Goal: Task Accomplishment & Management: Manage account settings

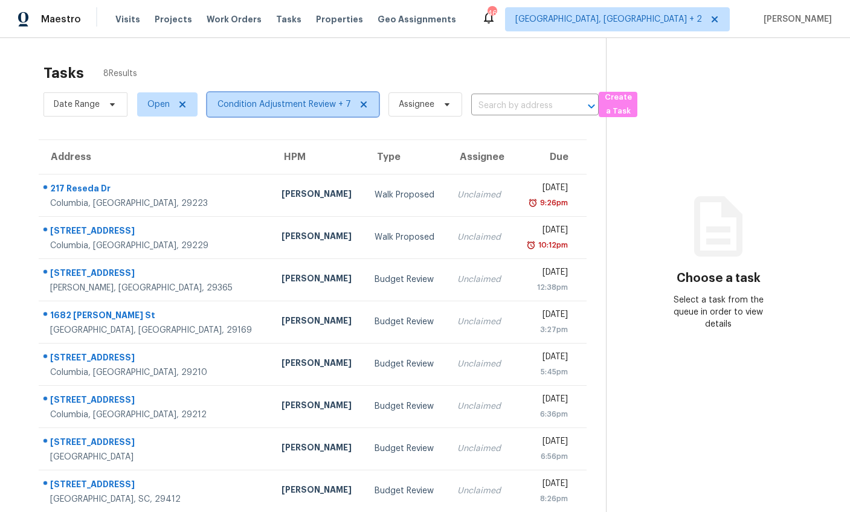
click at [265, 107] on span "Condition Adjustment Review + 7" at bounding box center [284, 104] width 134 height 12
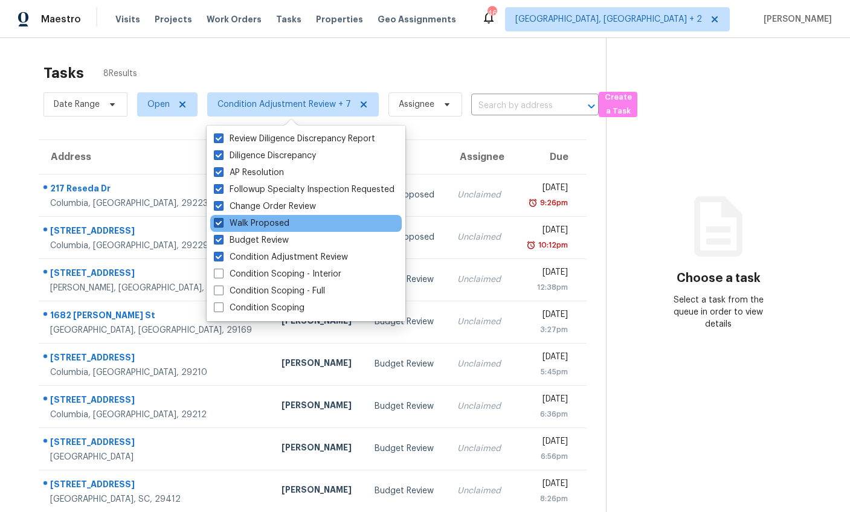
click at [219, 225] on span at bounding box center [219, 223] width 10 height 10
click at [219, 225] on input "Walk Proposed" at bounding box center [218, 221] width 8 height 8
checkbox input "false"
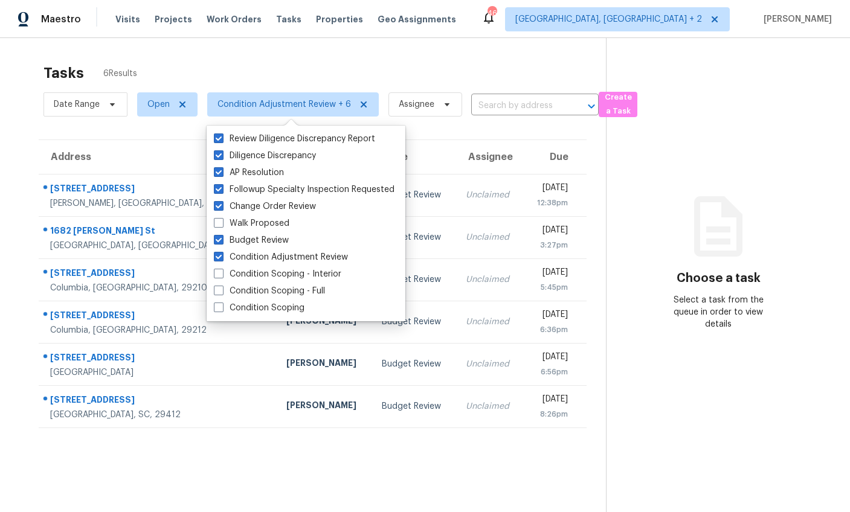
click at [283, 471] on section "Tasks 6 Results Date Range Open Condition Adjustment Review + 6 Assignee ​ Crea…" at bounding box center [312, 303] width 587 height 493
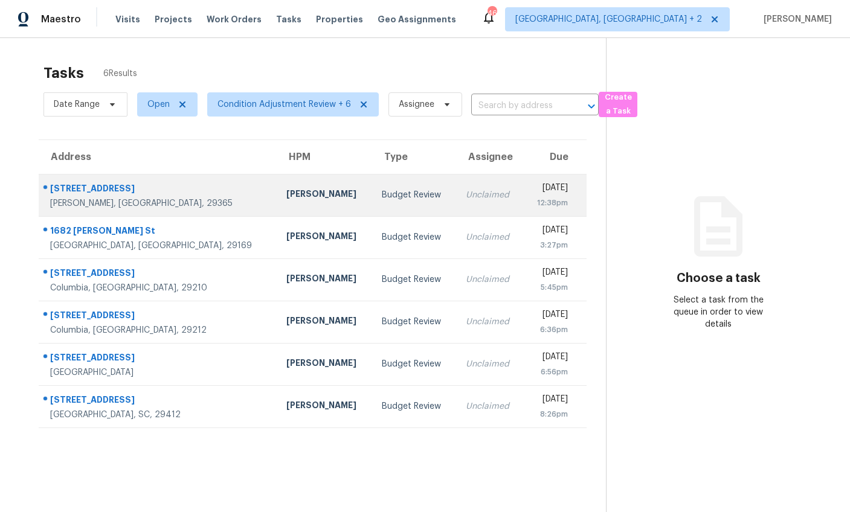
click at [156, 198] on div "Lyman, SC, 29365" at bounding box center [158, 204] width 217 height 12
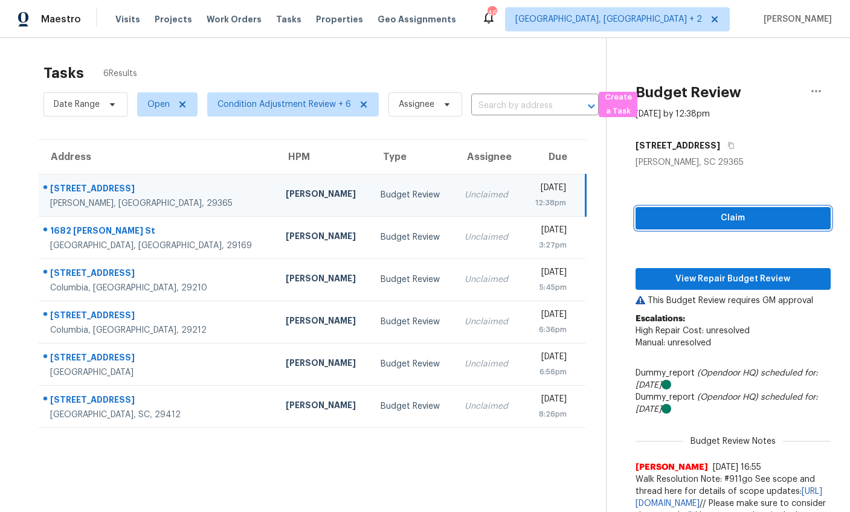
click at [703, 222] on span "Claim" at bounding box center [733, 218] width 176 height 15
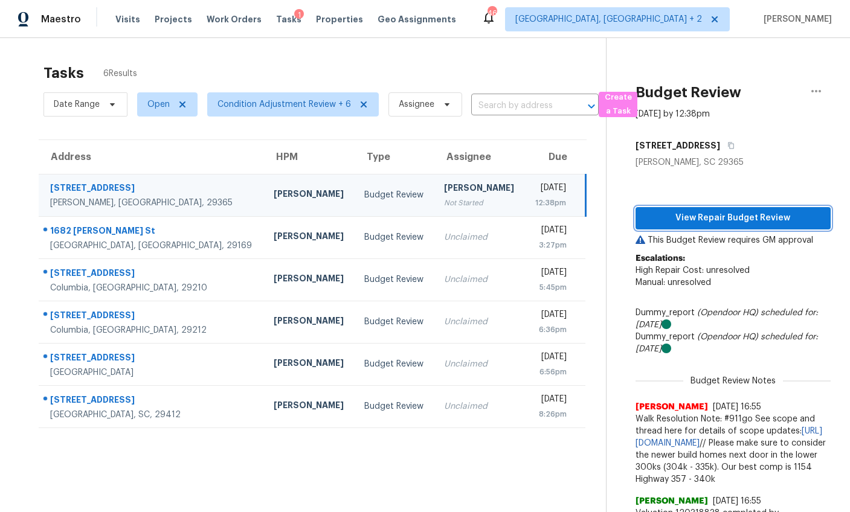
click at [713, 222] on span "View Repair Budget Review" at bounding box center [733, 218] width 176 height 15
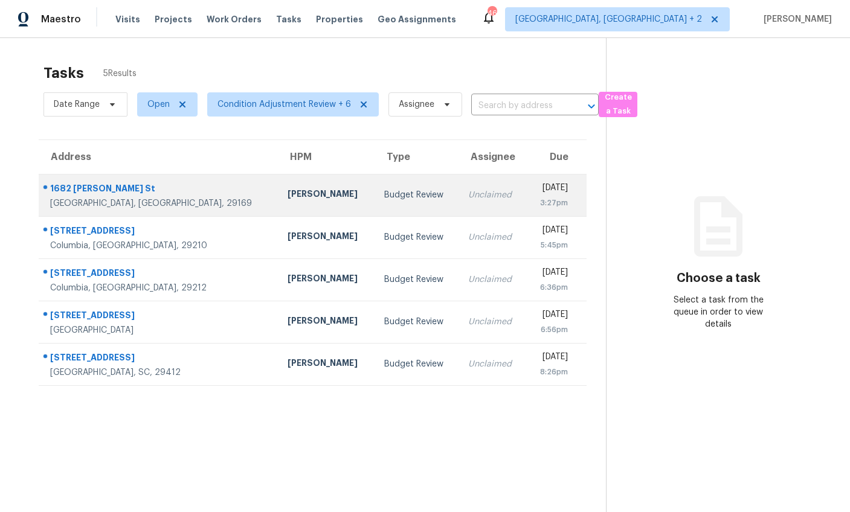
click at [173, 198] on div "West Columbia, SC, 29169" at bounding box center [159, 204] width 218 height 12
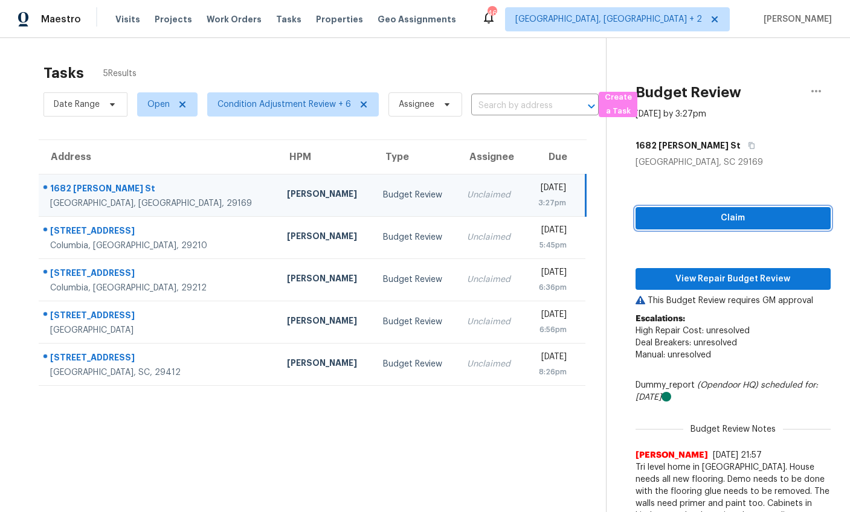
click at [717, 224] on span "Claim" at bounding box center [733, 218] width 176 height 15
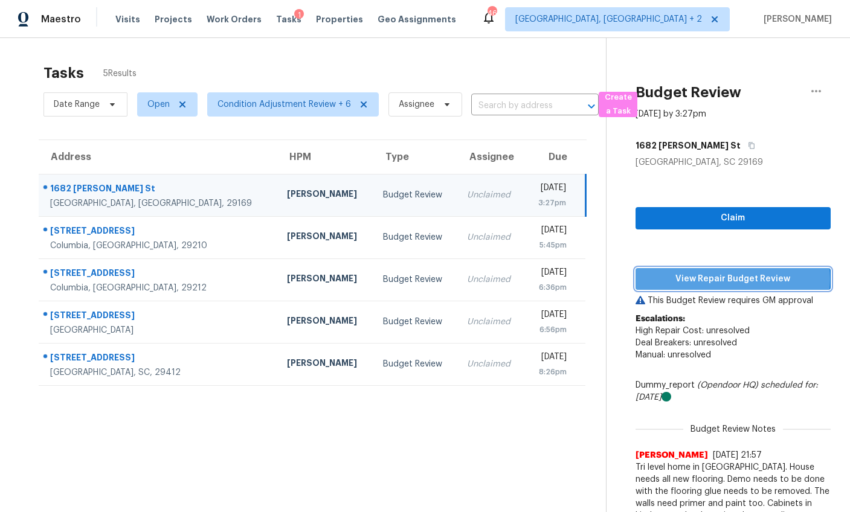
click at [719, 278] on div "Claim View Repair Budget Review This Budget Review requires GM approval Escalat…" at bounding box center [732, 391] width 195 height 444
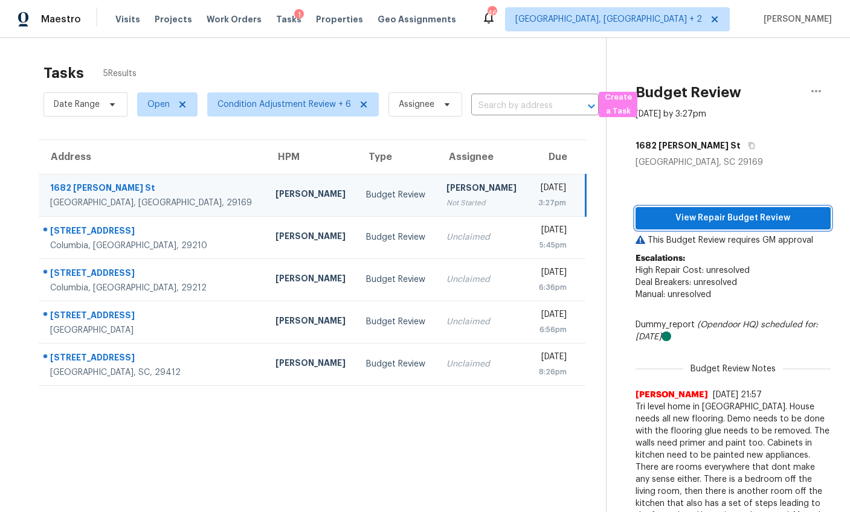
click at [721, 228] on button "View Repair Budget Review" at bounding box center [732, 218] width 195 height 22
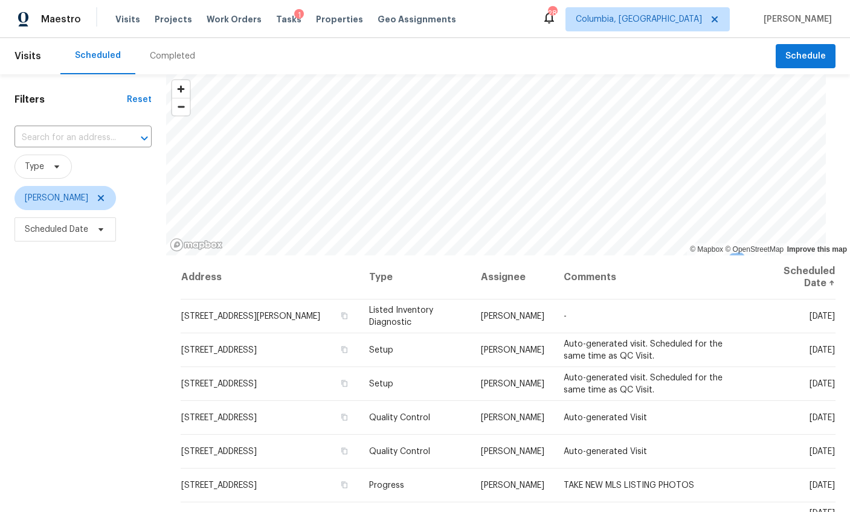
click at [165, 62] on div "Completed" at bounding box center [172, 56] width 45 height 12
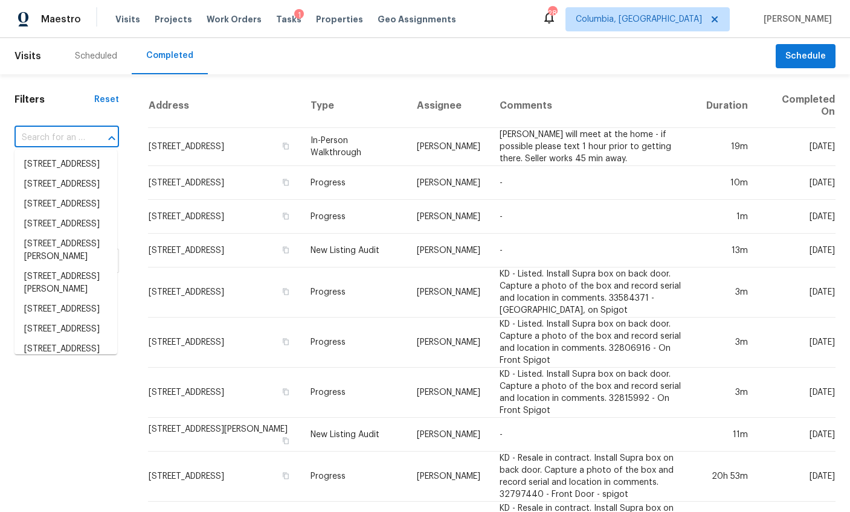
click at [69, 134] on input "text" at bounding box center [49, 138] width 71 height 19
paste input "[STREET_ADDRESS][PERSON_NAME]"
type input "[STREET_ADDRESS][PERSON_NAME]"
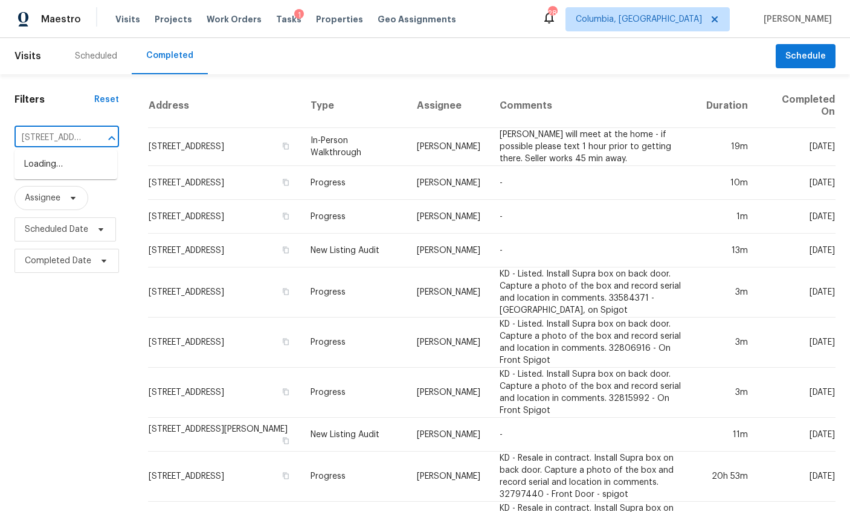
scroll to position [0, 114]
click at [63, 169] on li "[STREET_ADDRESS][PERSON_NAME]" at bounding box center [65, 171] width 103 height 33
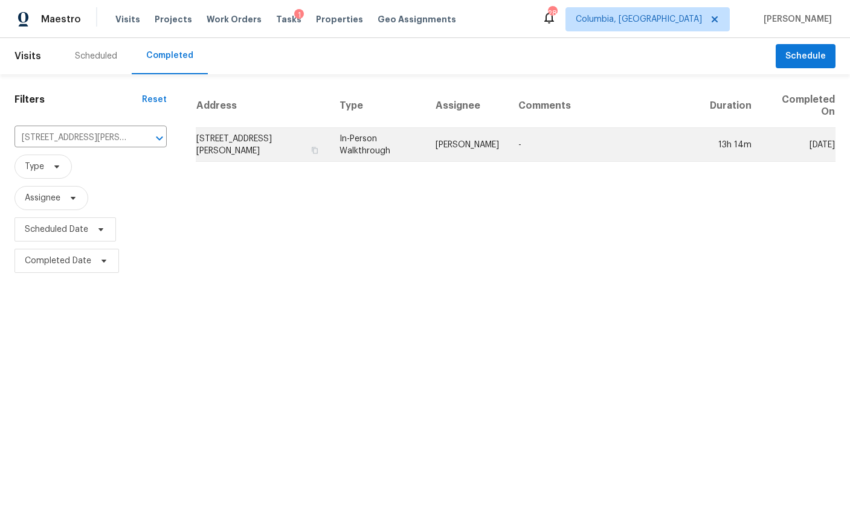
click at [232, 155] on td "1682 Batchelor St, West Columbia, SC 29169" at bounding box center [263, 145] width 134 height 34
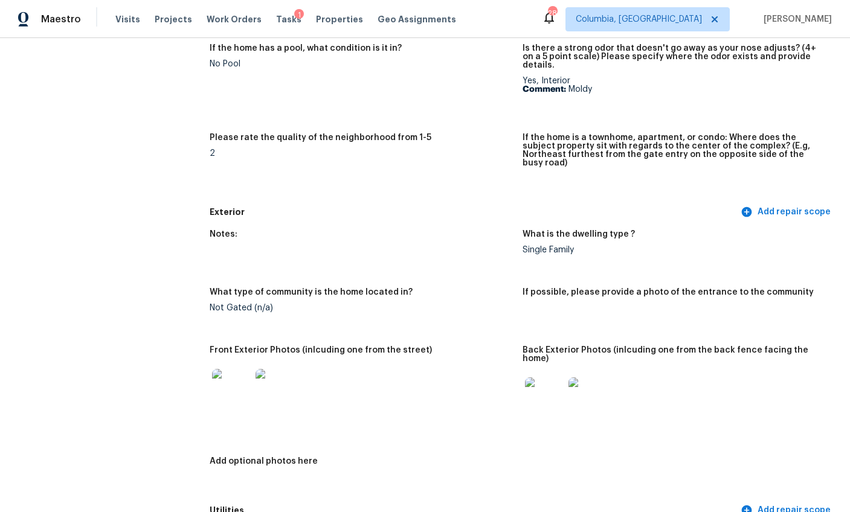
scroll to position [344, 0]
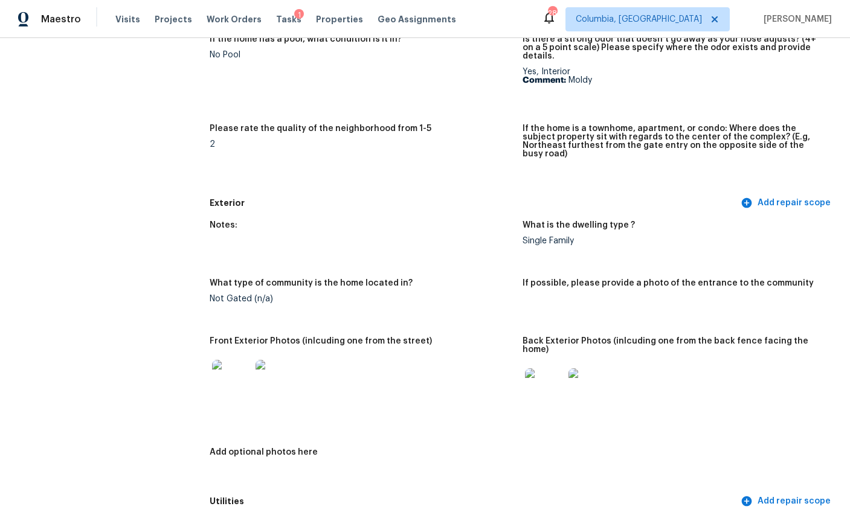
click at [247, 362] on img at bounding box center [231, 379] width 39 height 39
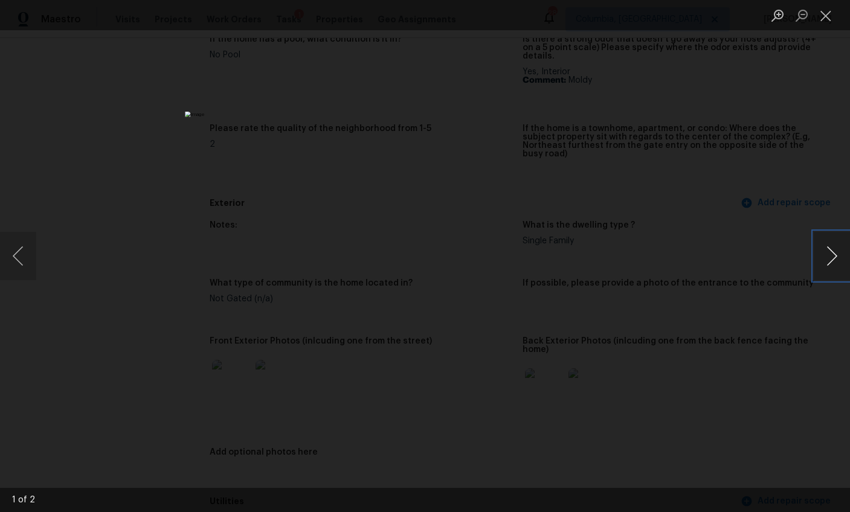
click at [832, 262] on button "Next image" at bounding box center [832, 256] width 36 height 48
click at [779, 323] on div "Lightbox" at bounding box center [425, 256] width 850 height 512
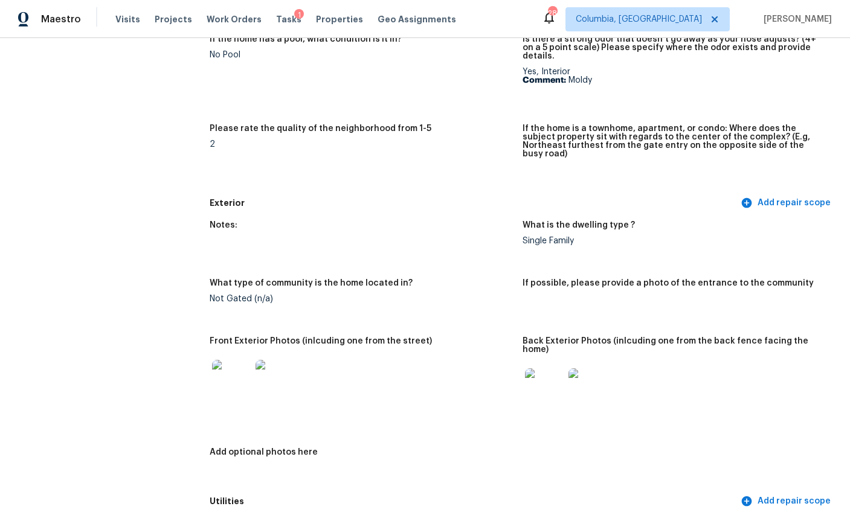
click at [556, 368] on img at bounding box center [544, 387] width 39 height 39
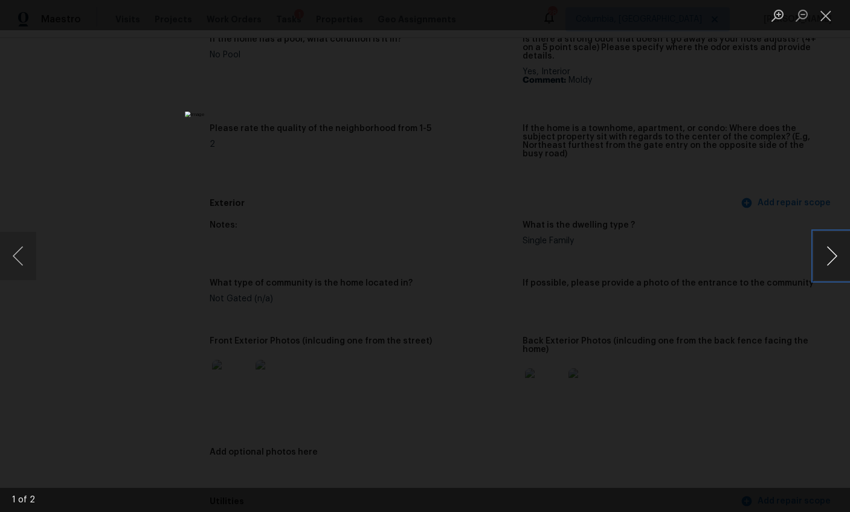
click at [823, 251] on button "Next image" at bounding box center [832, 256] width 36 height 48
click at [737, 306] on div "Lightbox" at bounding box center [425, 256] width 850 height 512
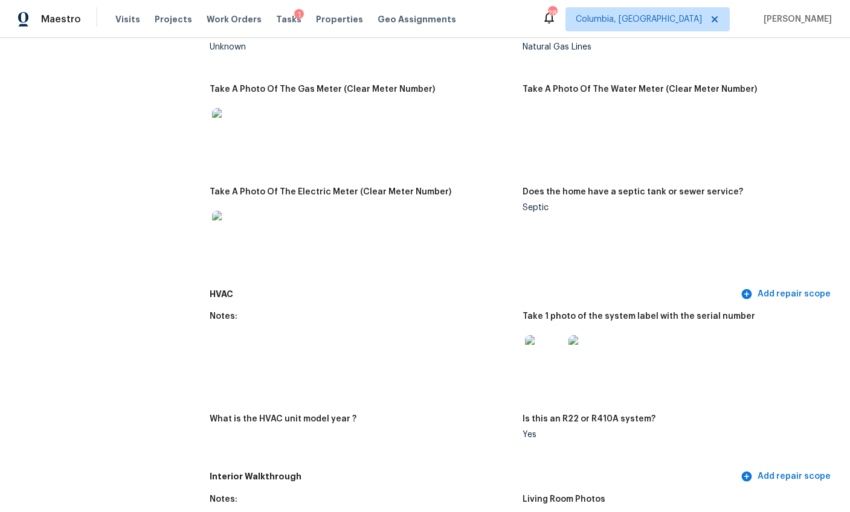
scroll to position [896, 0]
click at [544, 334] on img at bounding box center [544, 353] width 39 height 39
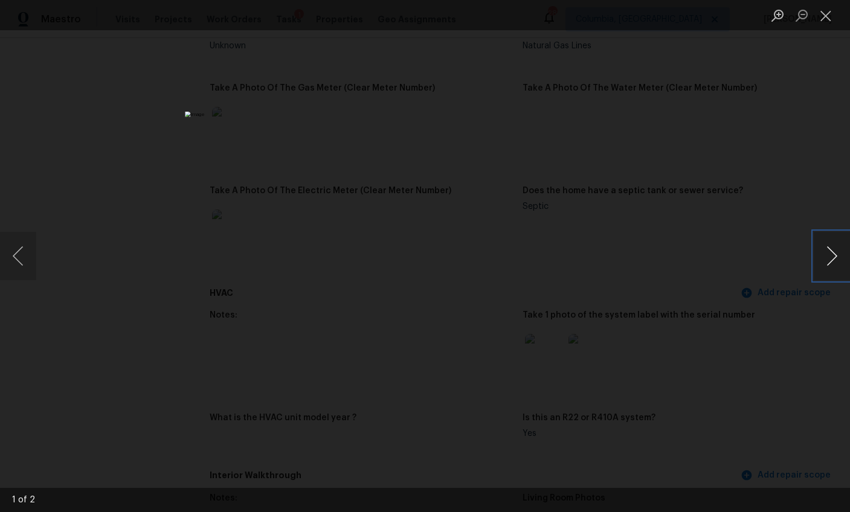
click at [828, 261] on button "Next image" at bounding box center [832, 256] width 36 height 48
click at [730, 292] on div "Lightbox" at bounding box center [425, 256] width 850 height 512
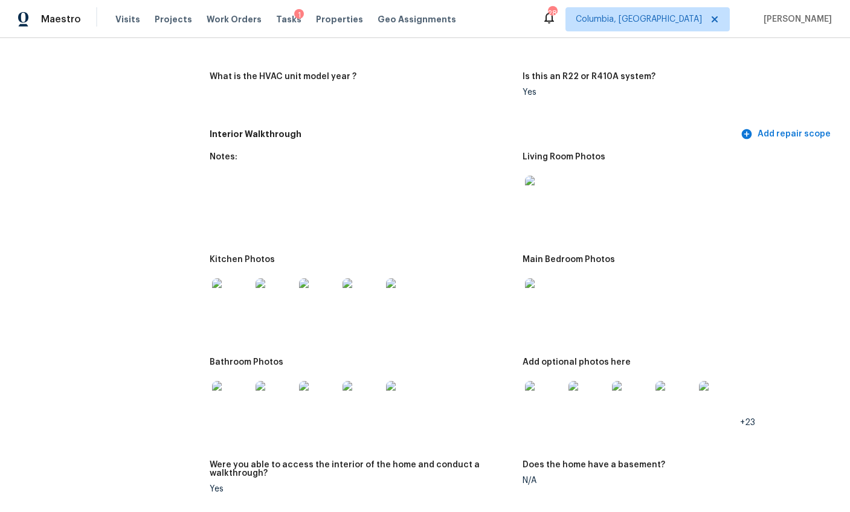
scroll to position [1237, 0]
click at [240, 279] on img at bounding box center [231, 298] width 39 height 39
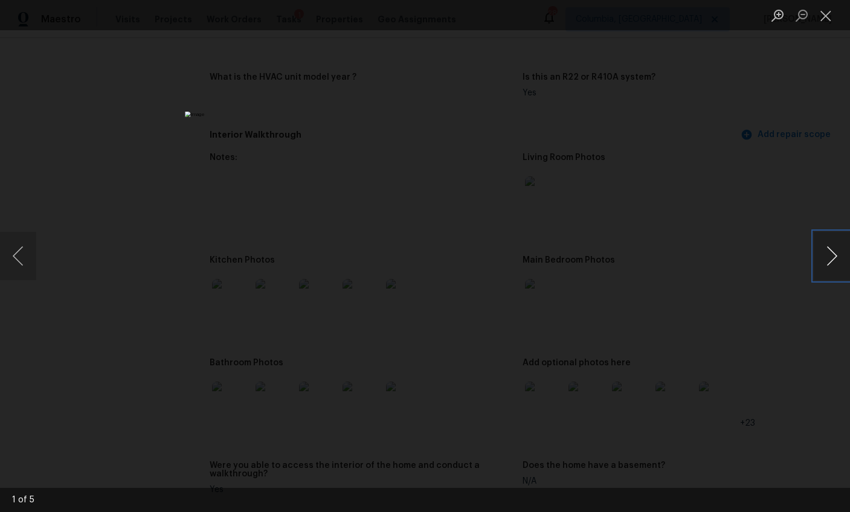
click at [829, 263] on button "Next image" at bounding box center [832, 256] width 36 height 48
click at [828, 263] on button "Next image" at bounding box center [832, 256] width 36 height 48
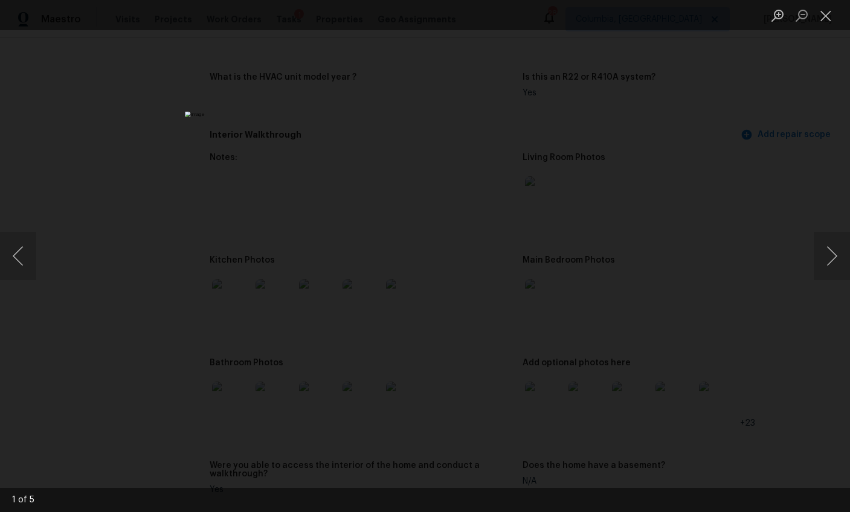
click at [726, 293] on div "Lightbox" at bounding box center [425, 256] width 850 height 512
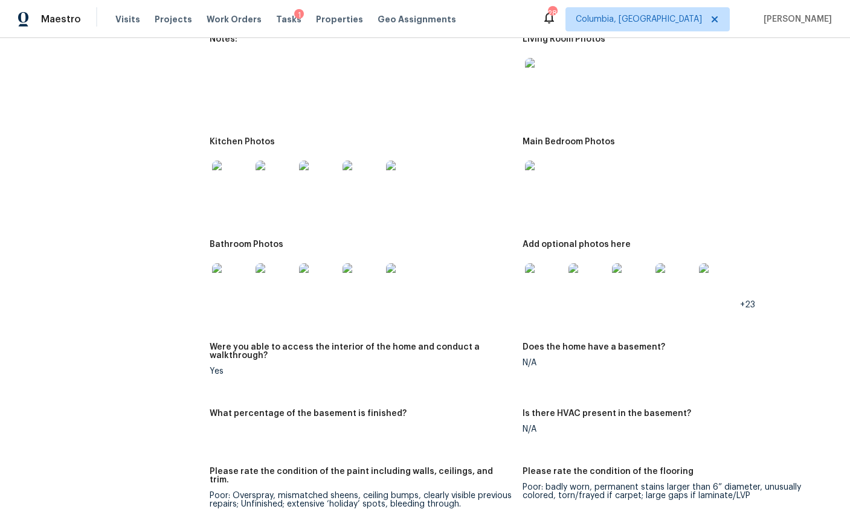
scroll to position [1347, 0]
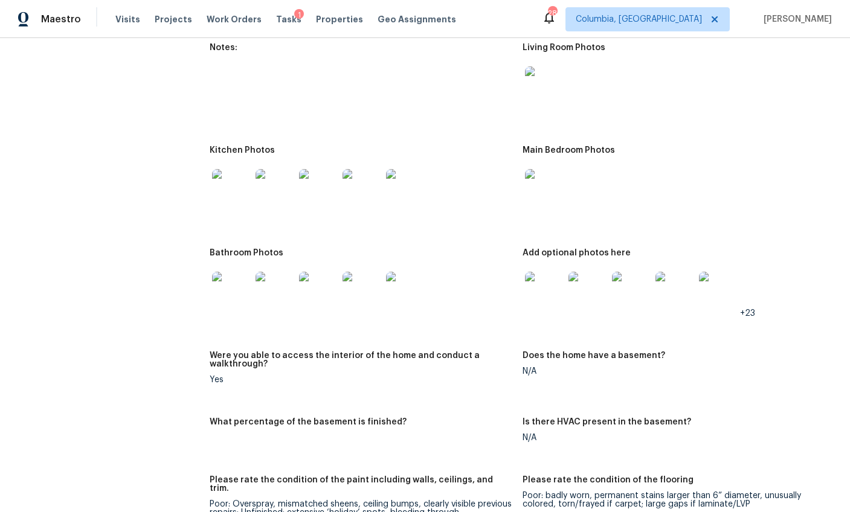
click at [237, 272] on img at bounding box center [231, 291] width 39 height 39
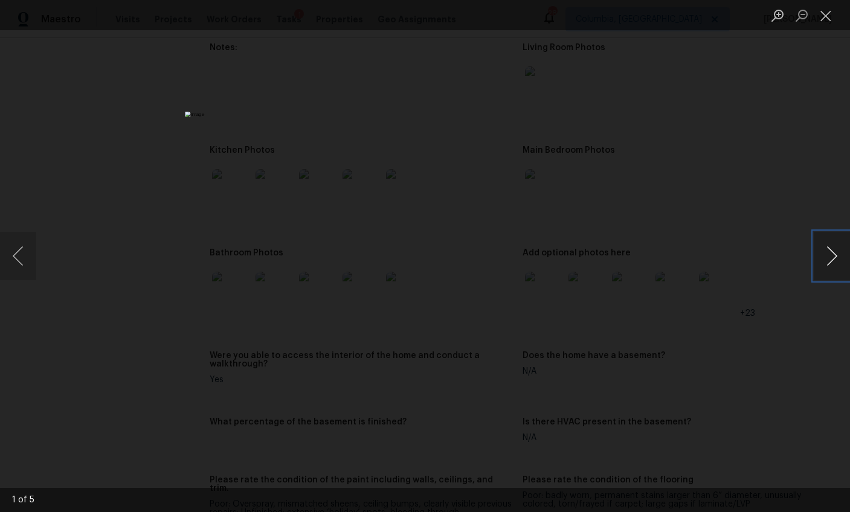
click at [822, 258] on button "Next image" at bounding box center [832, 256] width 36 height 48
click at [721, 269] on div "Lightbox" at bounding box center [425, 256] width 850 height 512
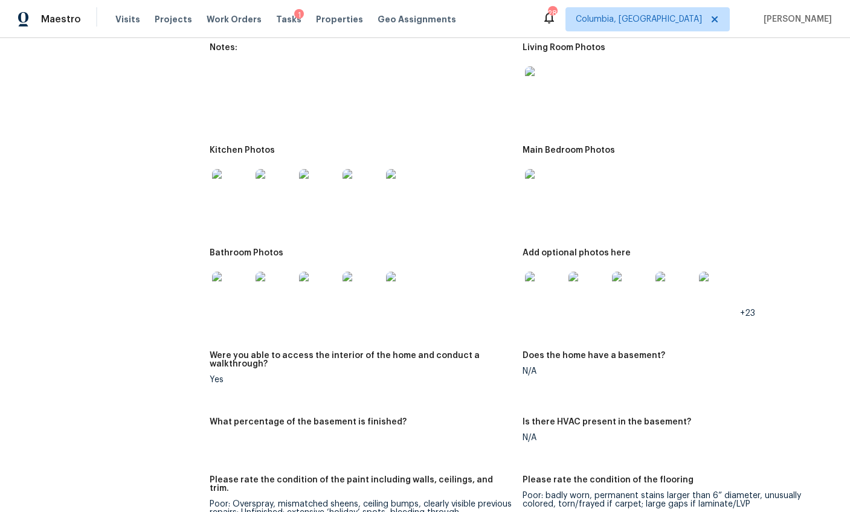
click at [539, 272] on img at bounding box center [544, 291] width 39 height 39
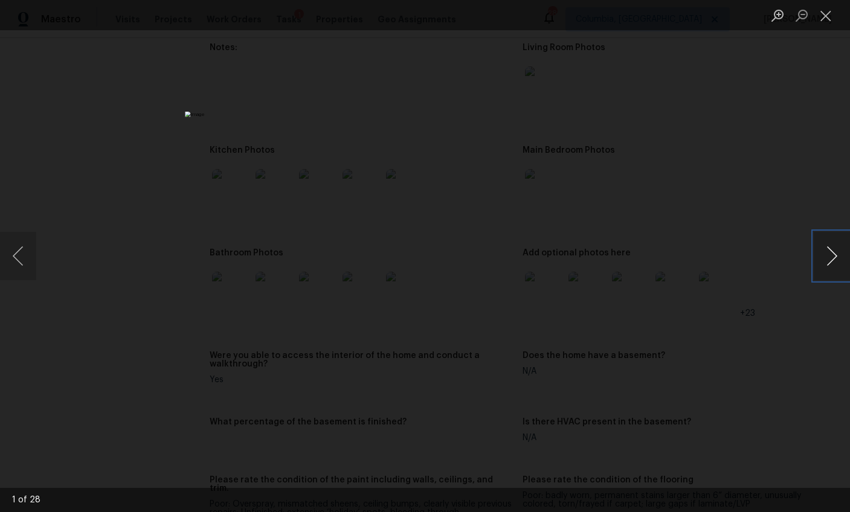
click at [837, 259] on button "Next image" at bounding box center [832, 256] width 36 height 48
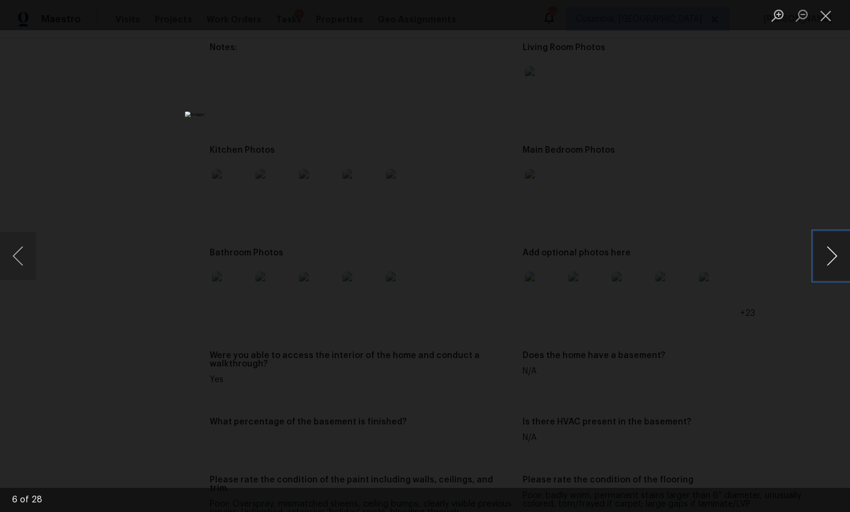
click at [837, 259] on button "Next image" at bounding box center [832, 256] width 36 height 48
click at [709, 217] on div "Lightbox" at bounding box center [425, 256] width 850 height 512
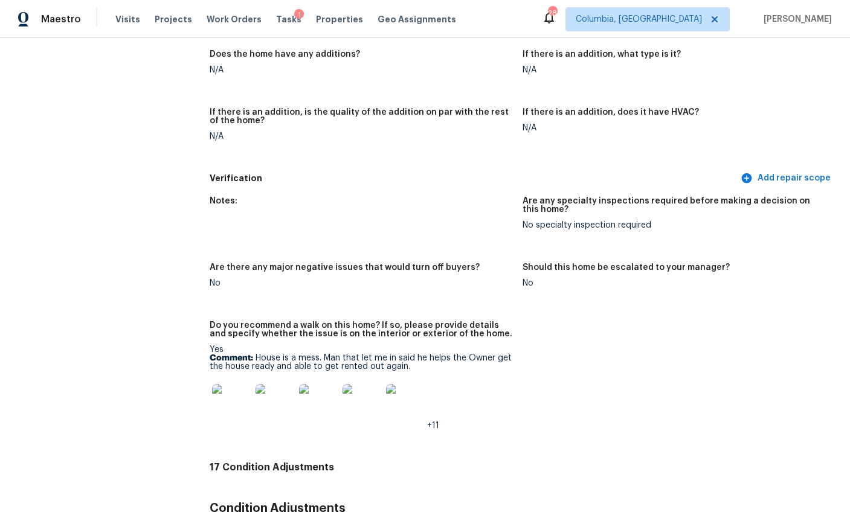
scroll to position [2514, 0]
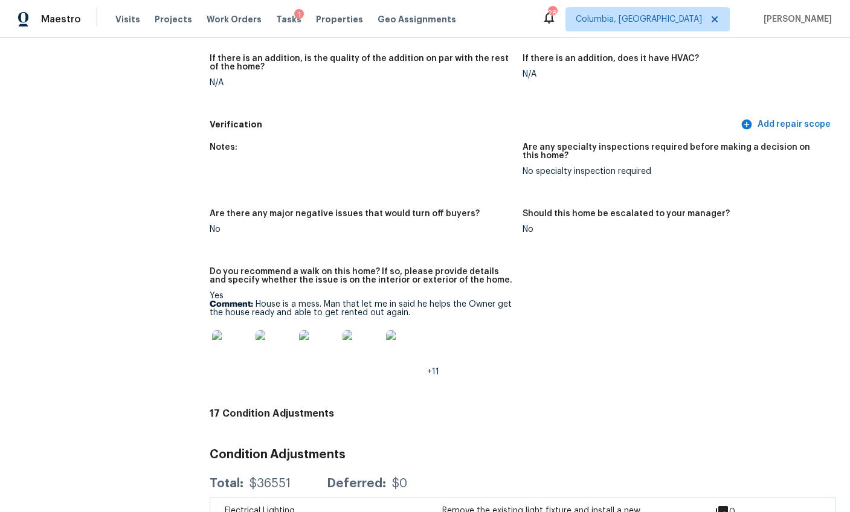
click at [244, 323] on div at bounding box center [231, 349] width 43 height 53
click at [219, 330] on img at bounding box center [231, 349] width 39 height 39
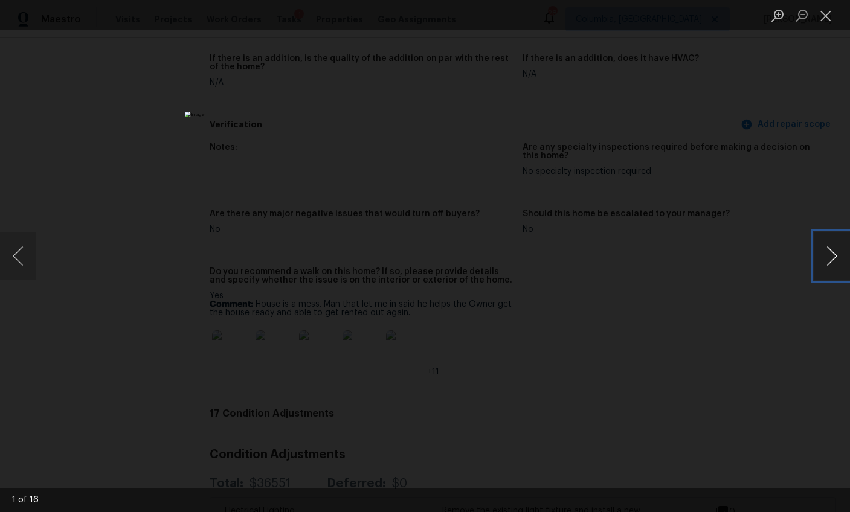
click at [816, 254] on button "Next image" at bounding box center [832, 256] width 36 height 48
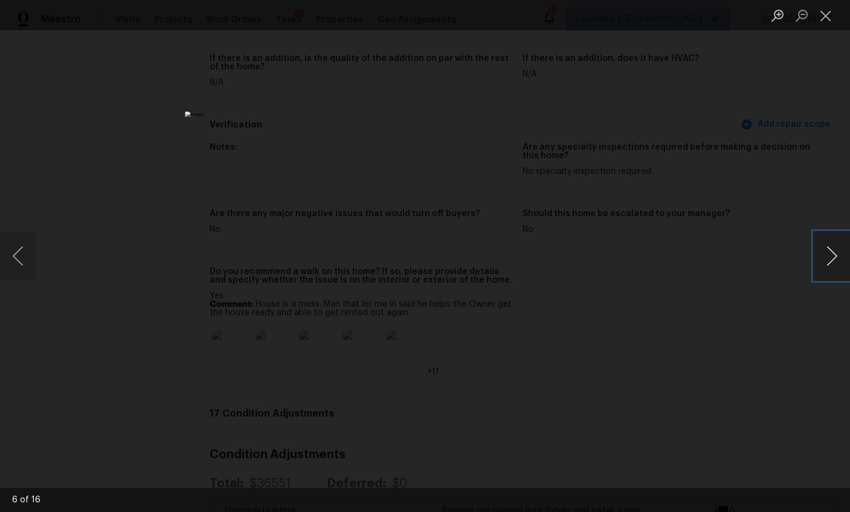
click at [816, 254] on button "Next image" at bounding box center [832, 256] width 36 height 48
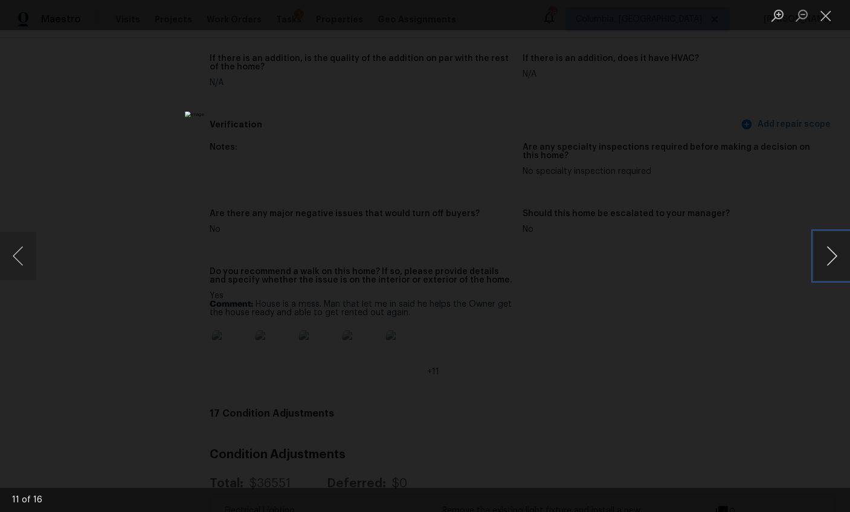
click at [816, 254] on button "Next image" at bounding box center [832, 256] width 36 height 48
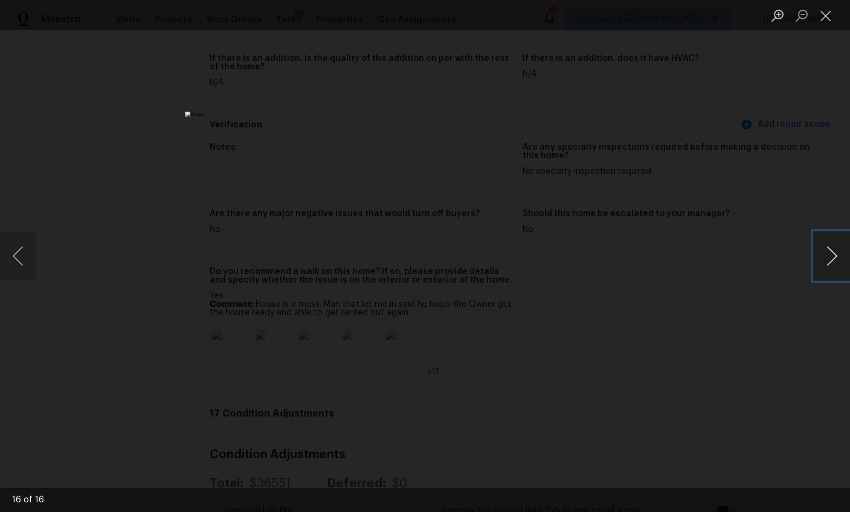
click at [816, 254] on button "Next image" at bounding box center [832, 256] width 36 height 48
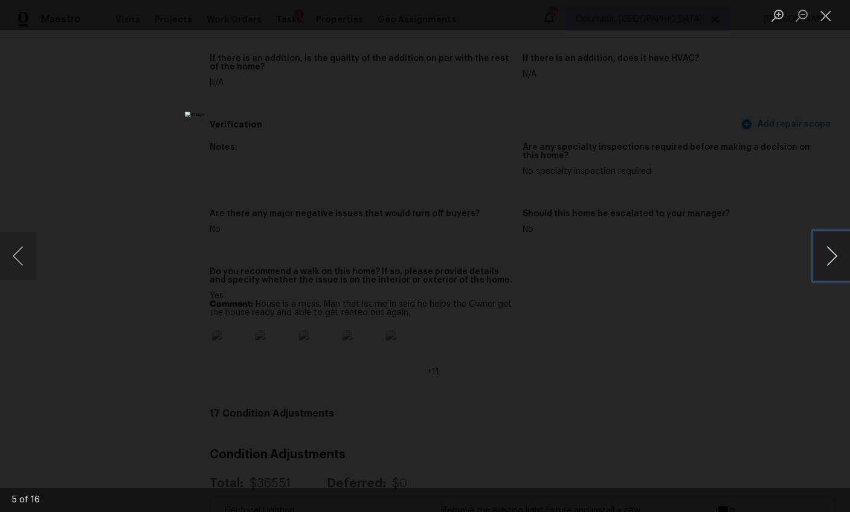
click at [816, 254] on button "Next image" at bounding box center [832, 256] width 36 height 48
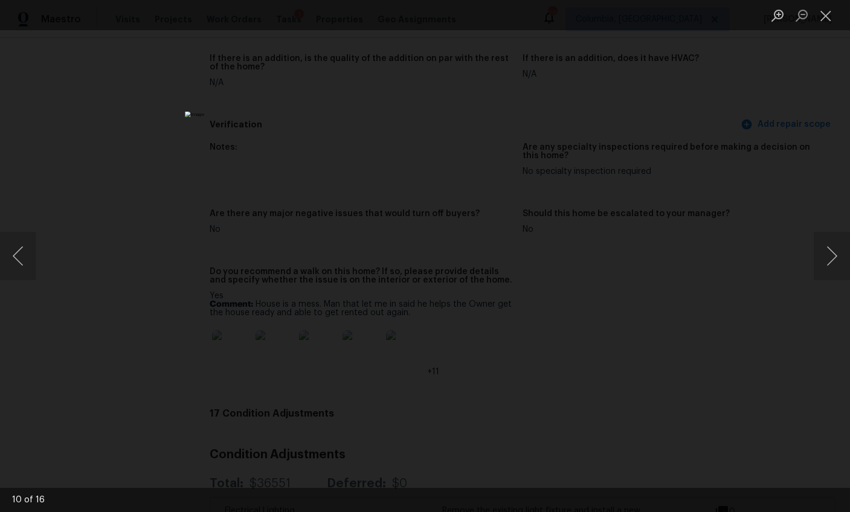
click at [717, 236] on div "Lightbox" at bounding box center [425, 256] width 850 height 512
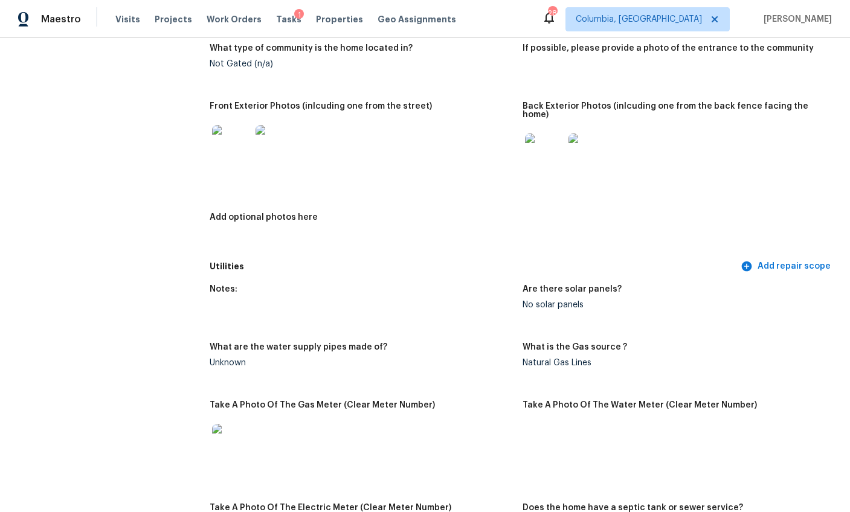
scroll to position [472, 0]
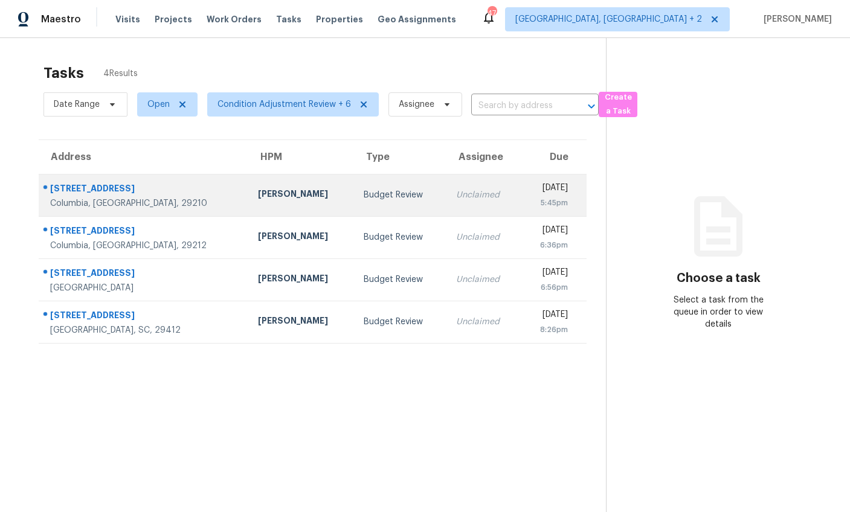
click at [283, 196] on div "[PERSON_NAME]" at bounding box center [301, 195] width 86 height 15
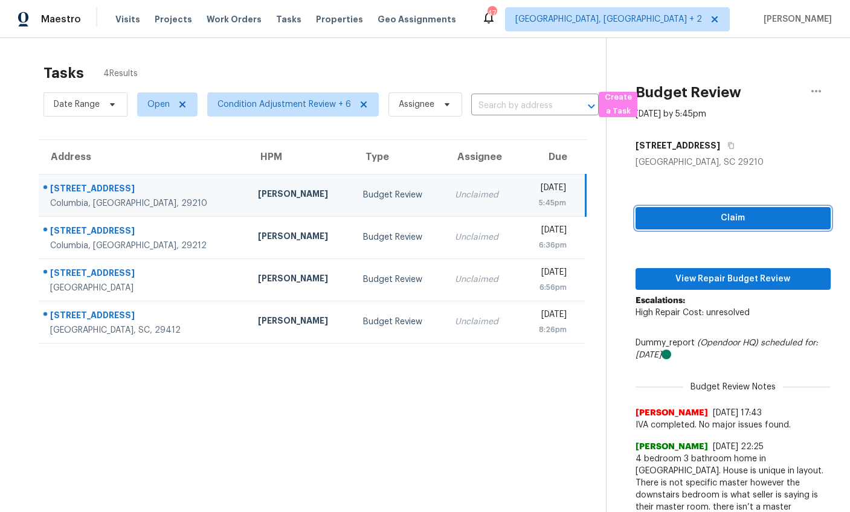
click at [713, 220] on span "Claim" at bounding box center [733, 218] width 176 height 15
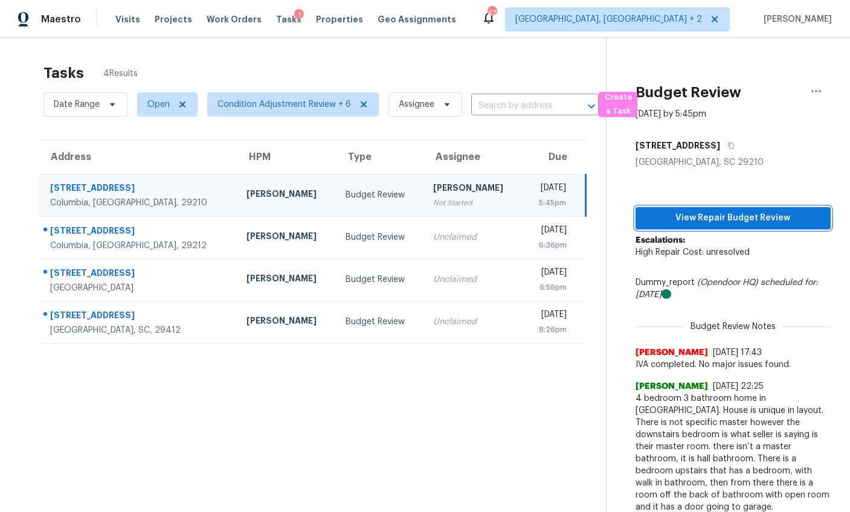
click at [737, 222] on span "View Repair Budget Review" at bounding box center [733, 218] width 176 height 15
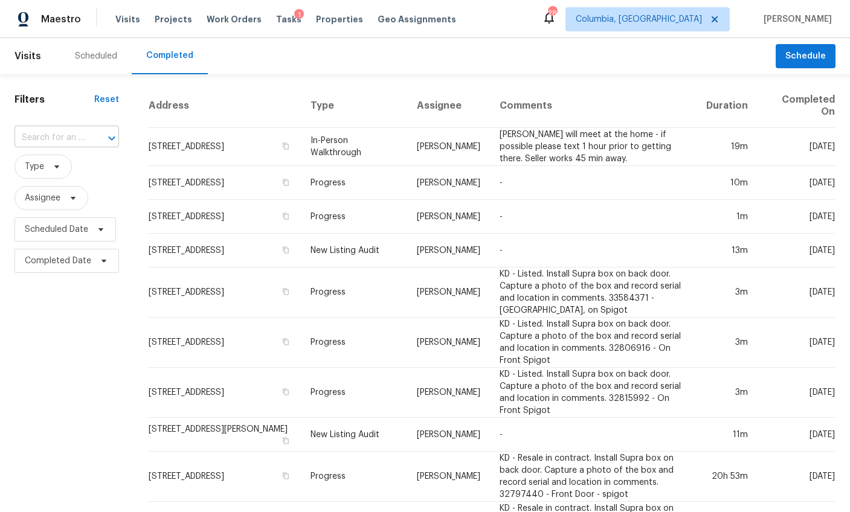
click at [72, 137] on input "text" at bounding box center [49, 138] width 71 height 19
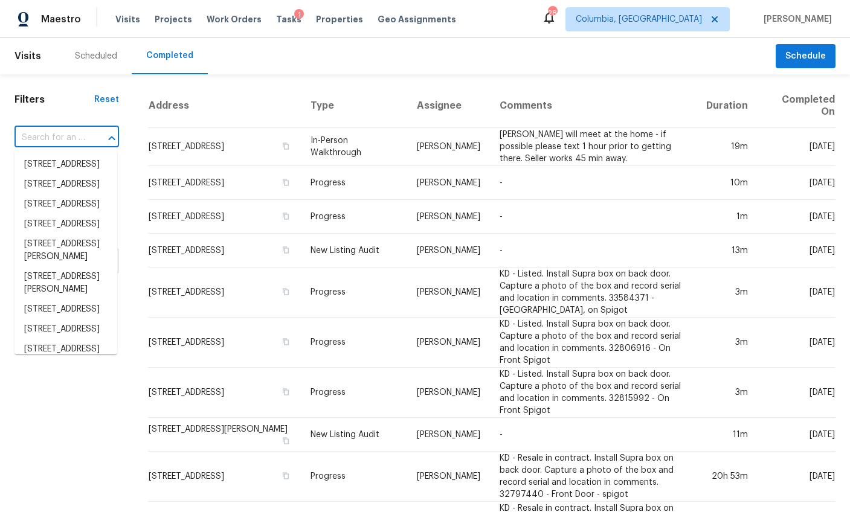
paste input "522 Nottingham Rd, Columbia, SC 29210"
type input "522 Nottingham Rd, Columbia, SC 29210"
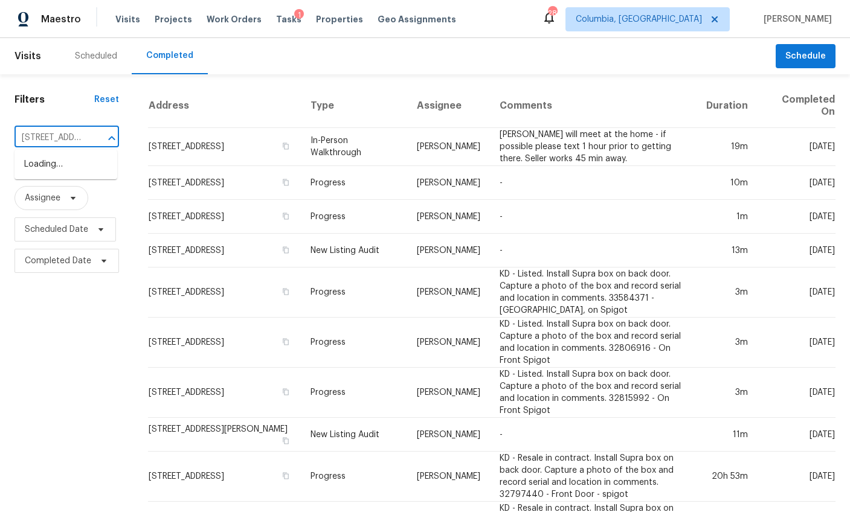
scroll to position [0, 100]
click at [68, 159] on li "522 Nottingham Rd, Columbia, SC 29210" at bounding box center [65, 165] width 103 height 20
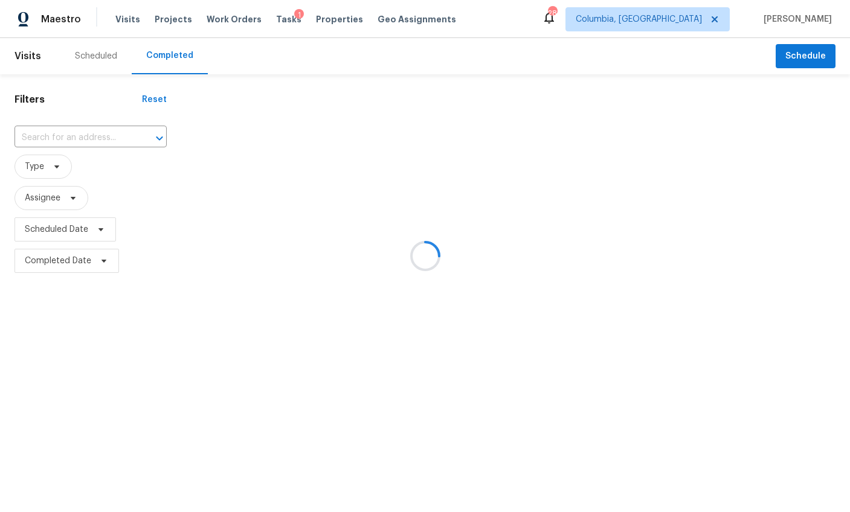
click at [232, 143] on div at bounding box center [425, 256] width 850 height 512
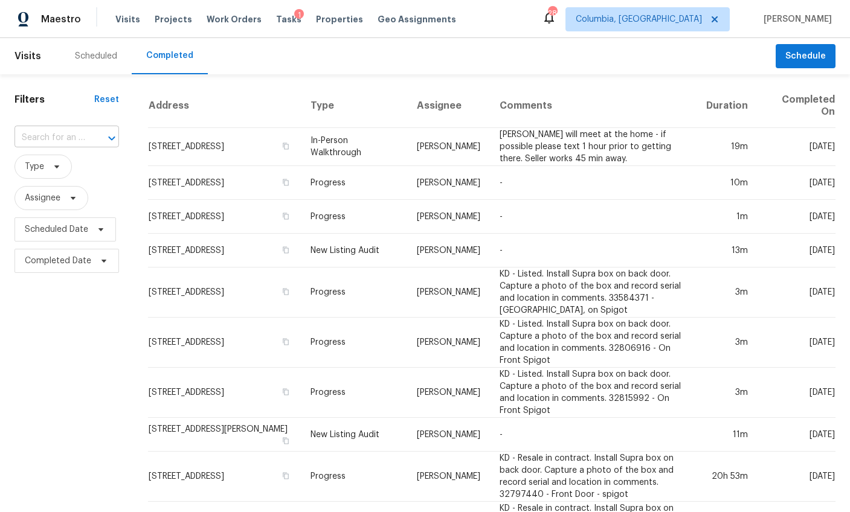
click at [47, 139] on input "text" at bounding box center [49, 138] width 71 height 19
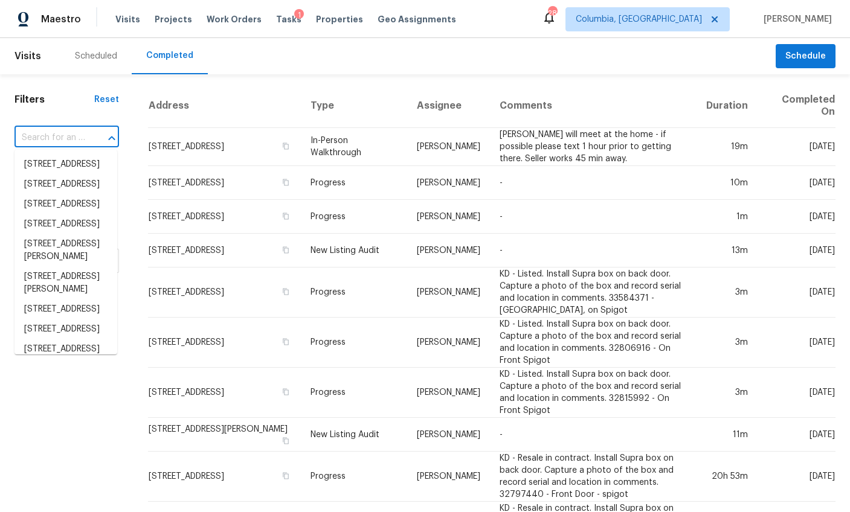
paste input "522 Nottingham Rd, Columbia, SC 29210"
type input "522 Nottingham Rd, Columbia, SC 29210"
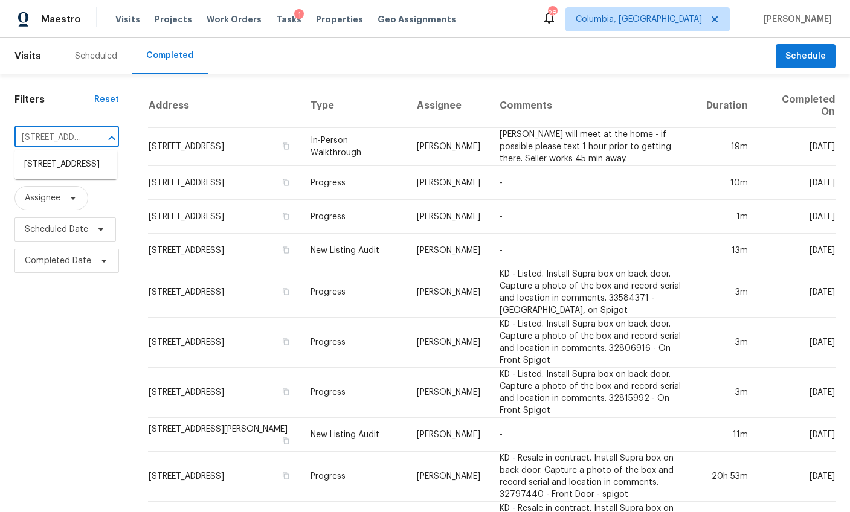
scroll to position [0, 100]
click at [86, 162] on li "522 Nottingham Rd, Columbia, SC 29210" at bounding box center [65, 165] width 103 height 20
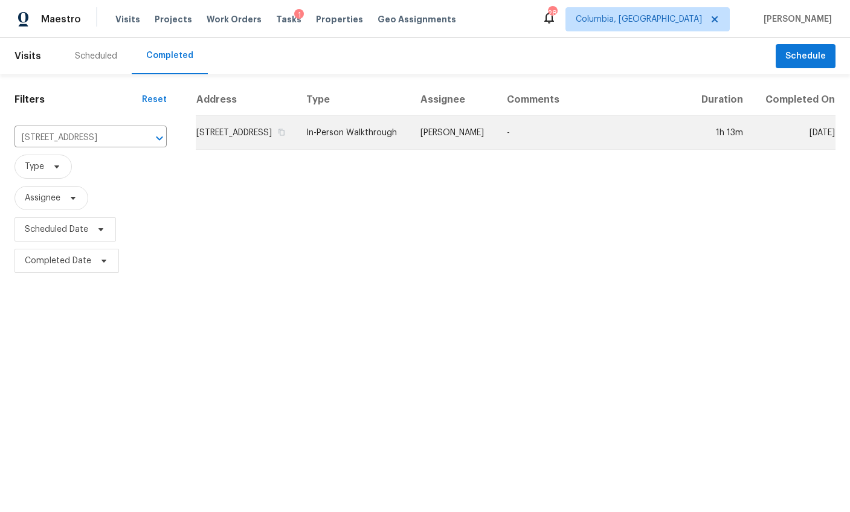
click at [236, 146] on td "522 Nottingham Rd, Columbia, SC 29210" at bounding box center [246, 133] width 101 height 34
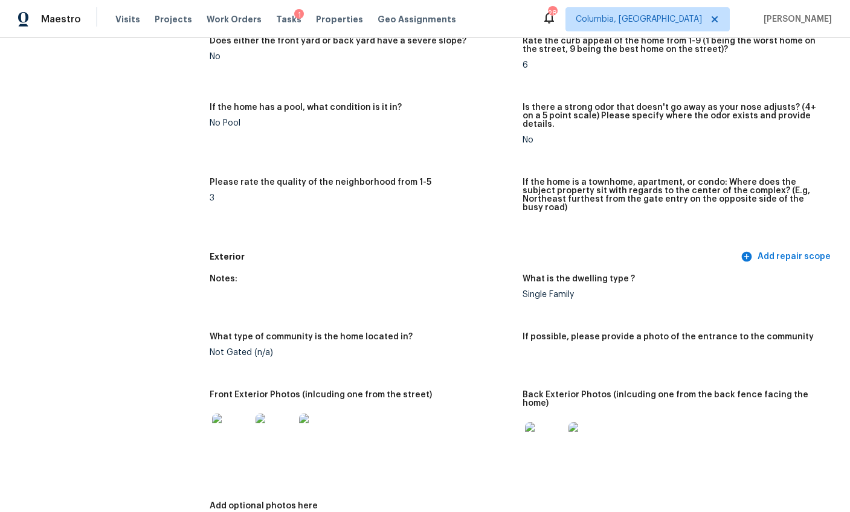
scroll to position [419, 0]
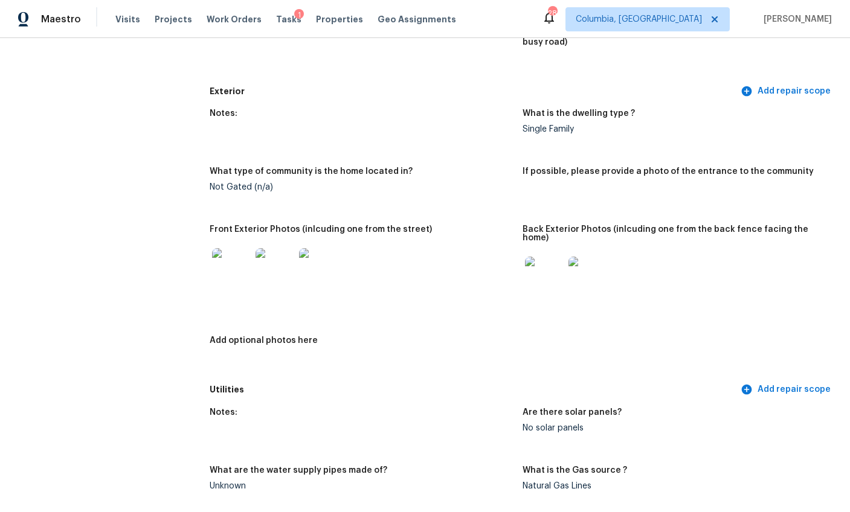
click at [221, 248] on img at bounding box center [231, 267] width 39 height 39
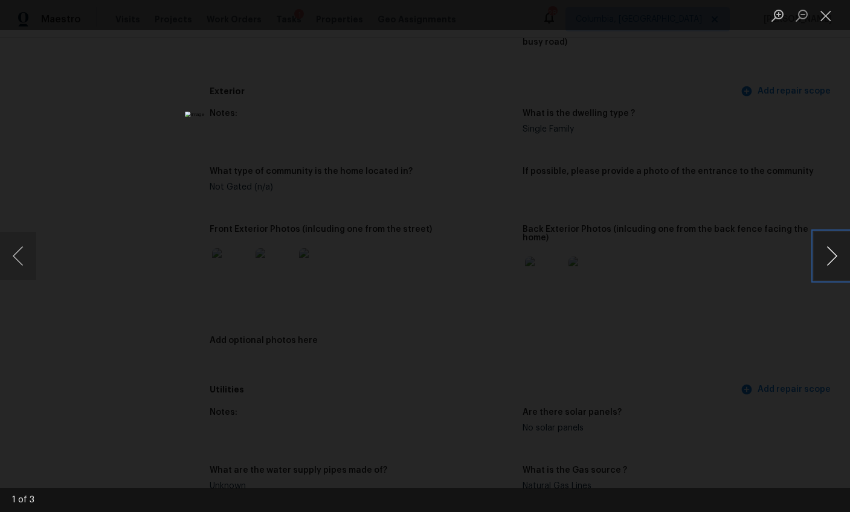
click at [825, 250] on button "Next image" at bounding box center [832, 256] width 36 height 48
click at [828, 258] on button "Next image" at bounding box center [832, 256] width 36 height 48
click at [750, 274] on div "Lightbox" at bounding box center [425, 256] width 850 height 512
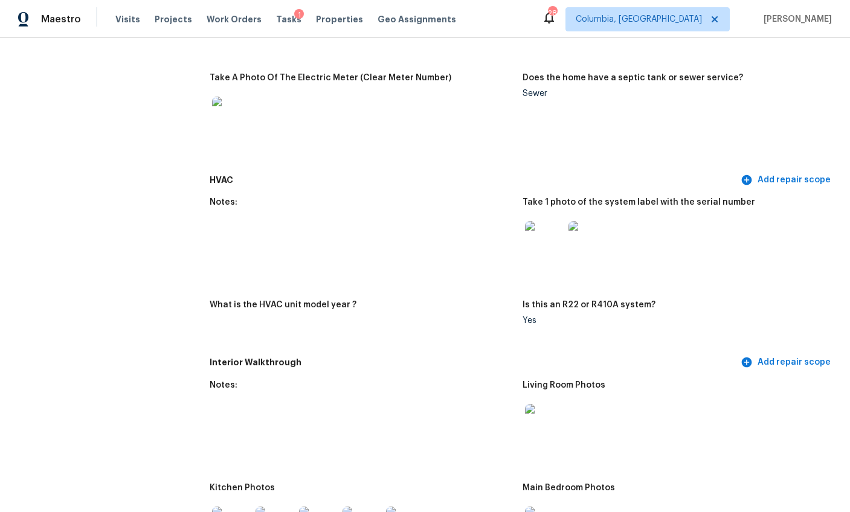
scroll to position [985, 0]
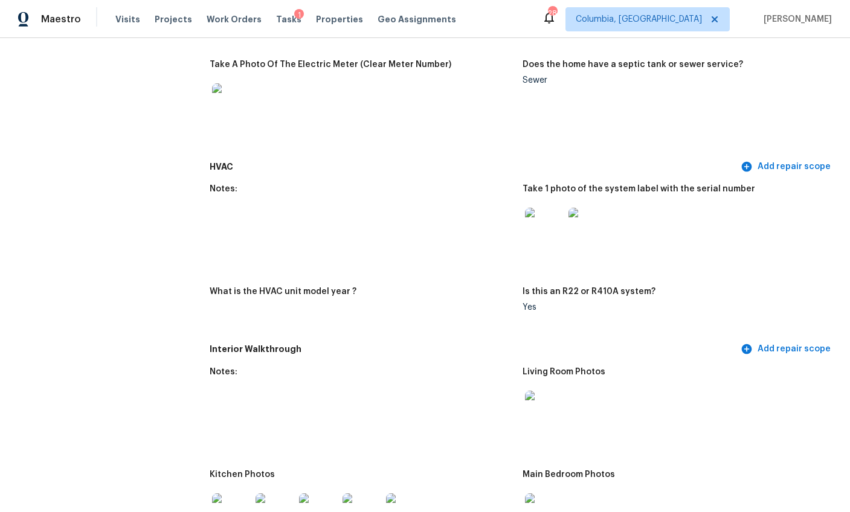
click at [536, 208] on img at bounding box center [544, 227] width 39 height 39
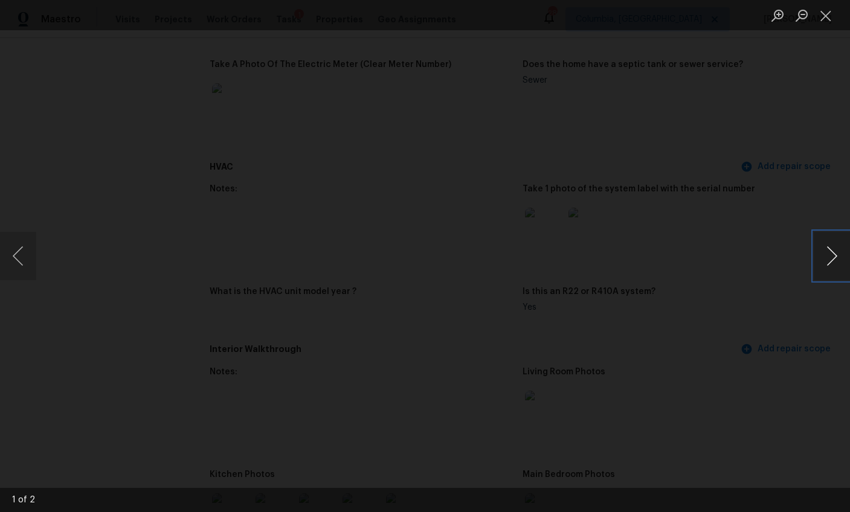
click at [842, 255] on button "Next image" at bounding box center [832, 256] width 36 height 48
click at [747, 266] on div "Lightbox" at bounding box center [425, 256] width 850 height 512
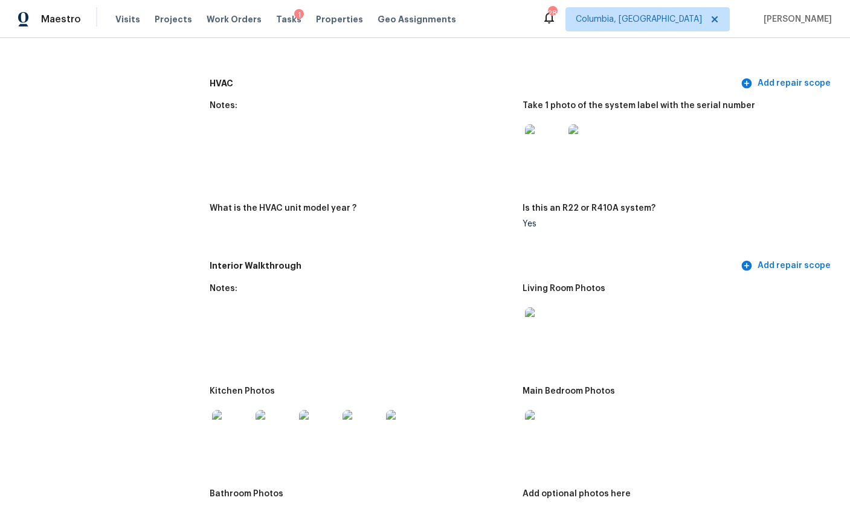
scroll to position [1171, 0]
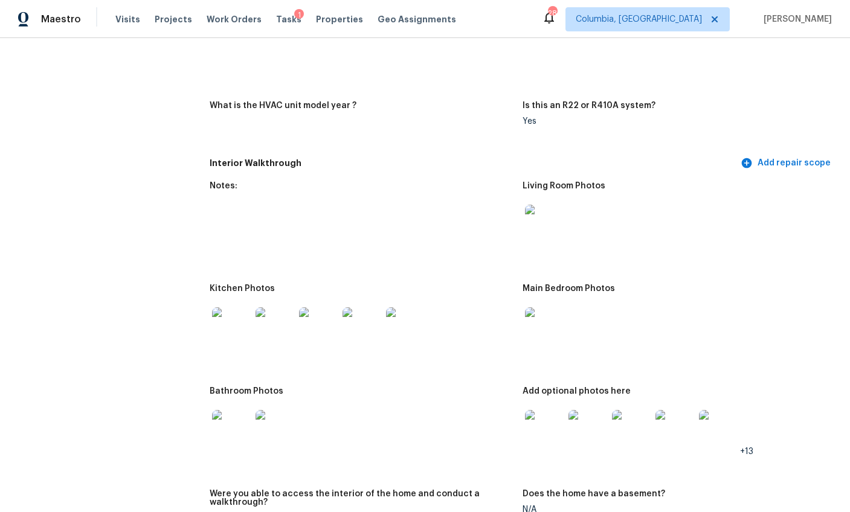
click at [232, 307] on img at bounding box center [231, 326] width 39 height 39
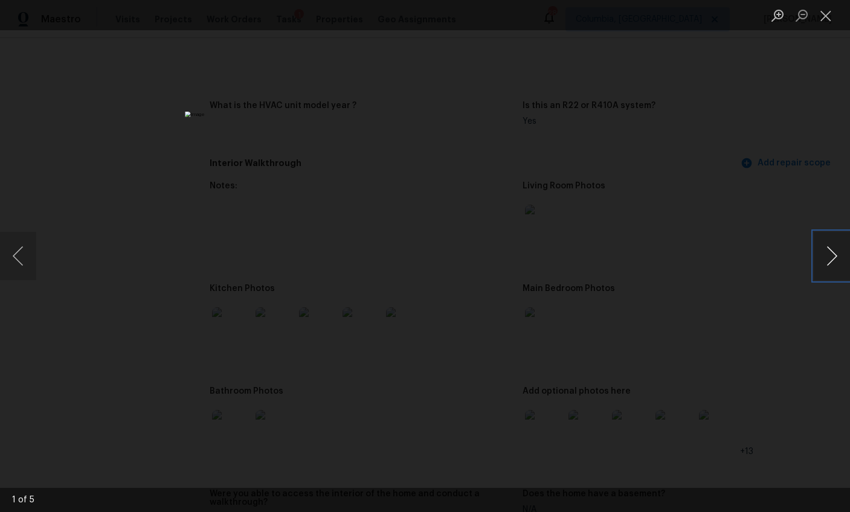
click at [840, 253] on button "Next image" at bounding box center [832, 256] width 36 height 48
click at [707, 313] on div "Lightbox" at bounding box center [425, 256] width 850 height 512
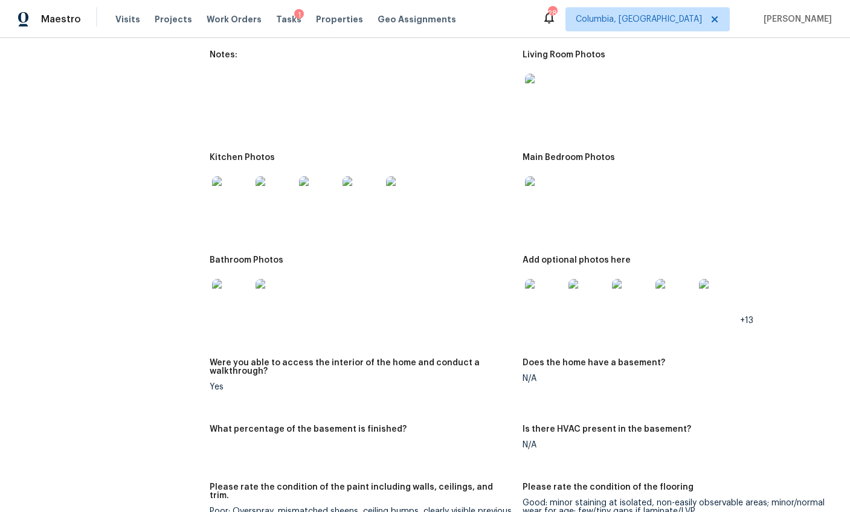
scroll to position [1356, 0]
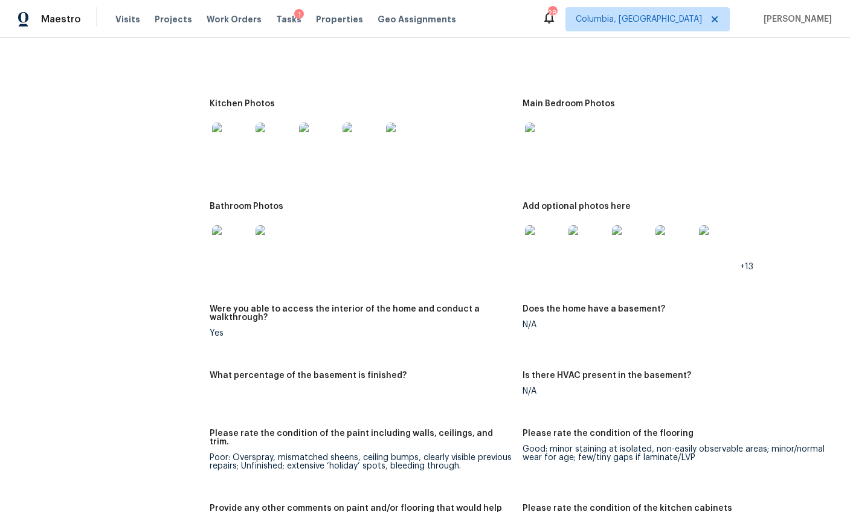
click at [541, 234] on img at bounding box center [544, 244] width 39 height 39
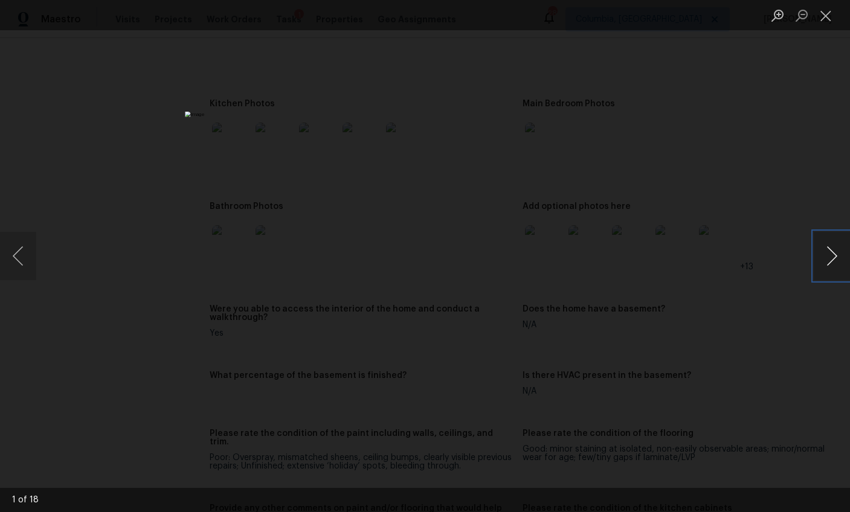
click at [824, 253] on button "Next image" at bounding box center [832, 256] width 36 height 48
click at [823, 253] on button "Next image" at bounding box center [832, 256] width 36 height 48
click at [822, 253] on button "Next image" at bounding box center [832, 256] width 36 height 48
click at [764, 280] on div "Lightbox" at bounding box center [425, 256] width 850 height 512
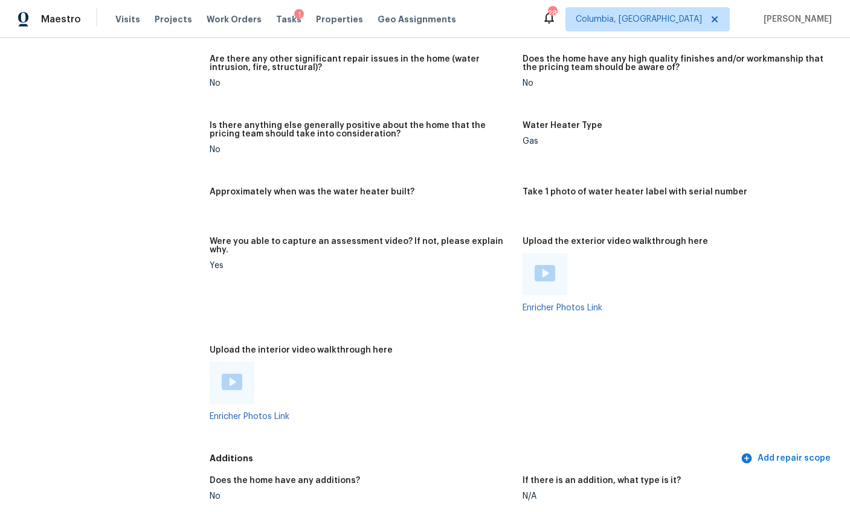
scroll to position [2014, 0]
click at [541, 265] on img at bounding box center [545, 273] width 21 height 16
click at [236, 373] on img at bounding box center [232, 381] width 21 height 16
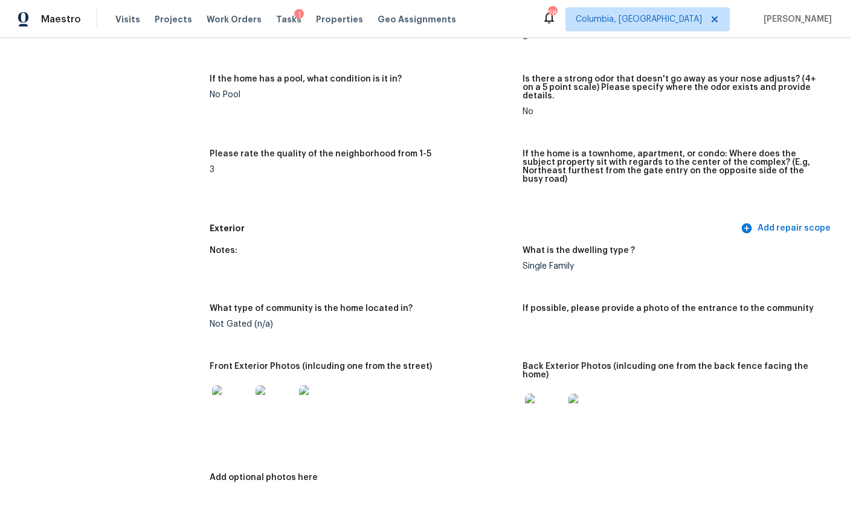
scroll to position [0, 0]
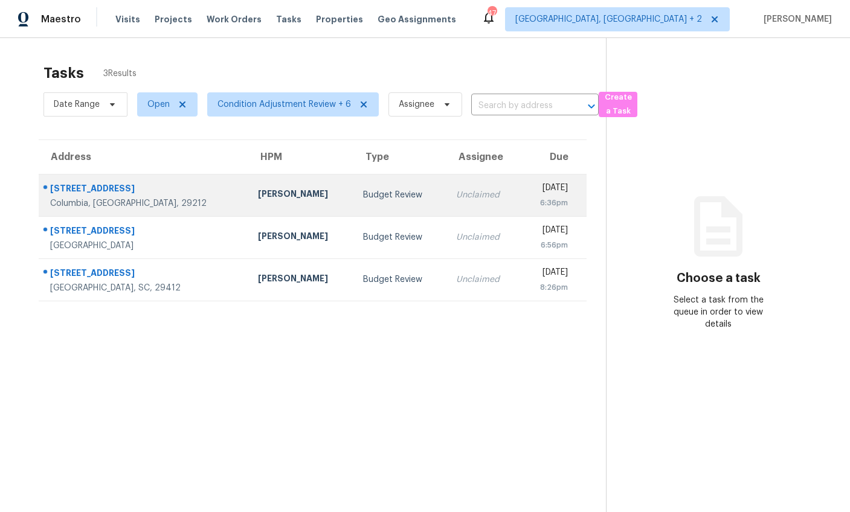
click at [178, 196] on td "[STREET_ADDRESS]" at bounding box center [144, 195] width 210 height 42
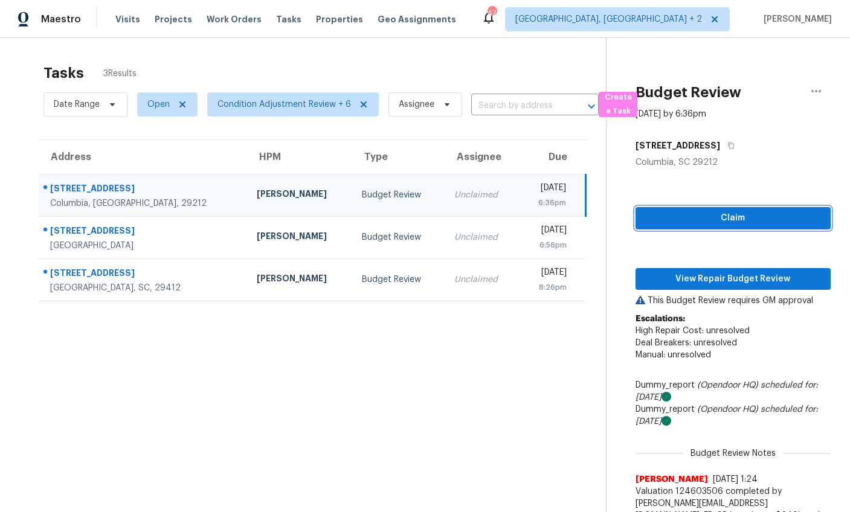
click at [708, 225] on button "Claim" at bounding box center [732, 218] width 195 height 22
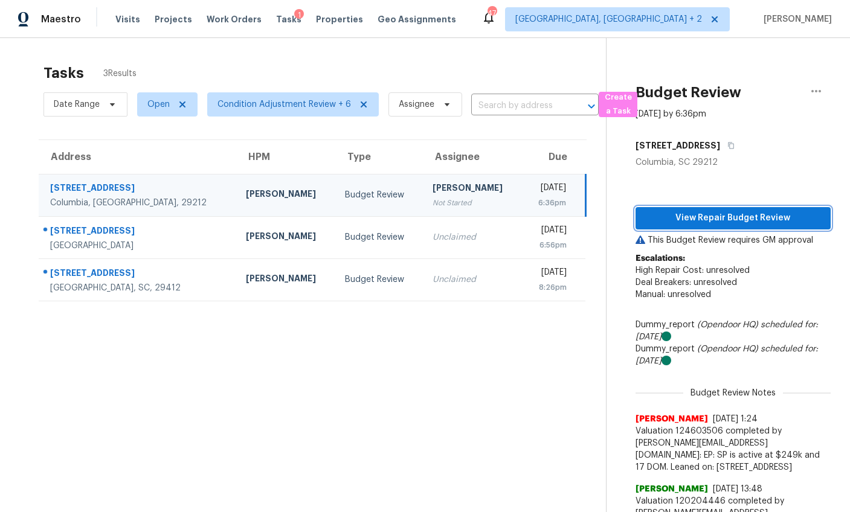
click at [721, 218] on span "View Repair Budget Review" at bounding box center [733, 218] width 176 height 15
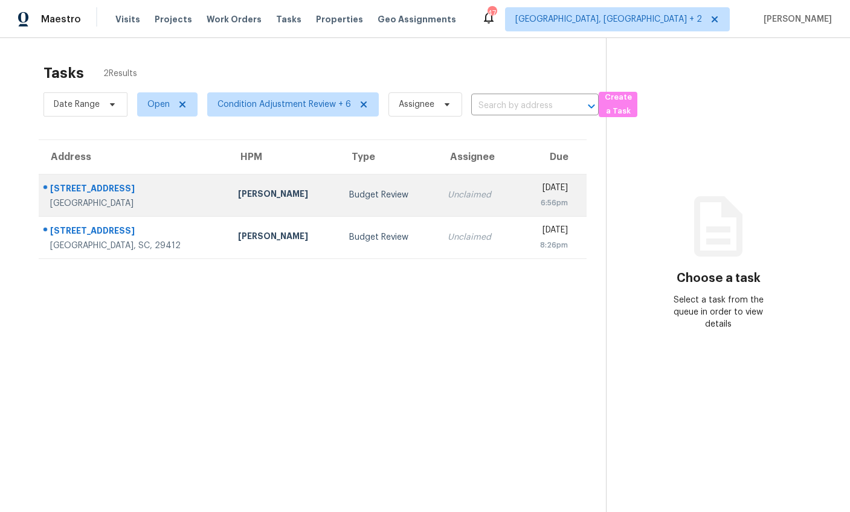
click at [272, 207] on td "[PERSON_NAME]" at bounding box center [284, 195] width 112 height 42
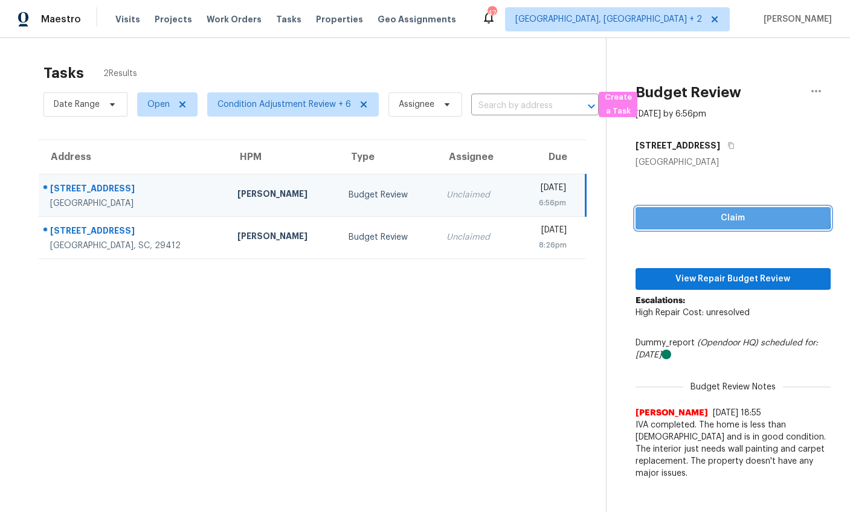
click at [682, 213] on span "Claim" at bounding box center [733, 218] width 176 height 15
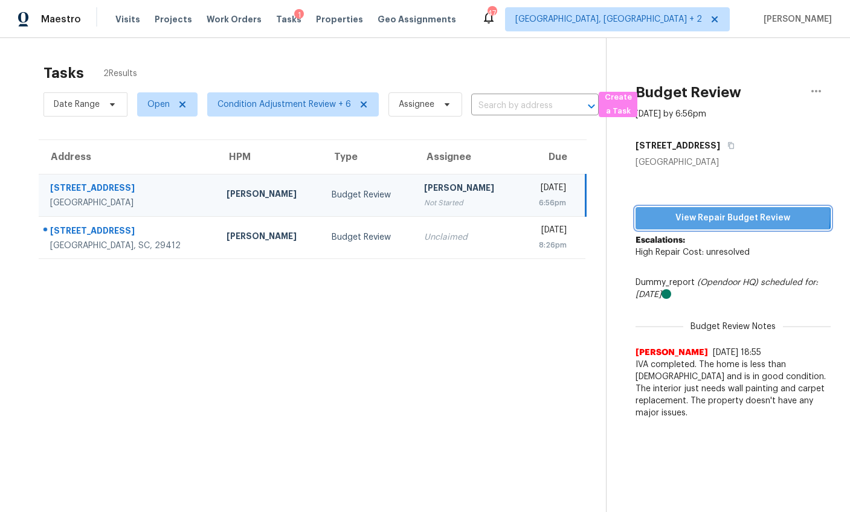
click at [682, 214] on span "View Repair Budget Review" at bounding box center [733, 218] width 176 height 15
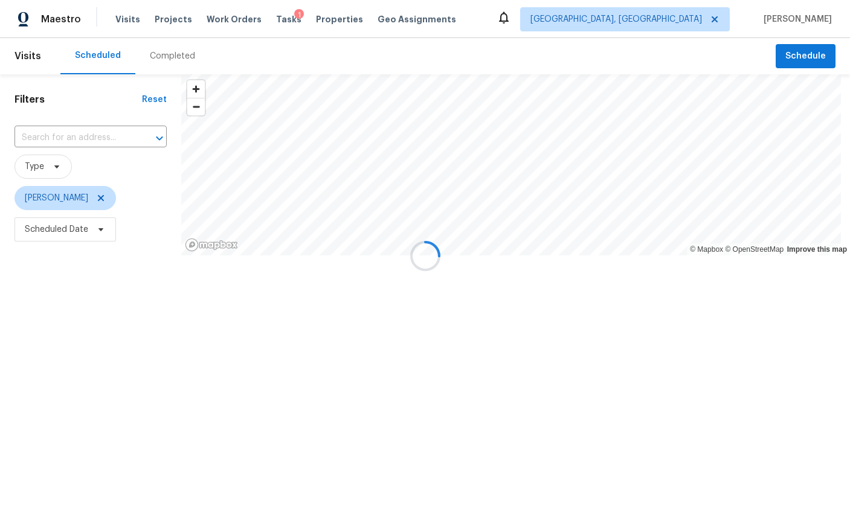
click at [155, 54] on div at bounding box center [425, 256] width 850 height 512
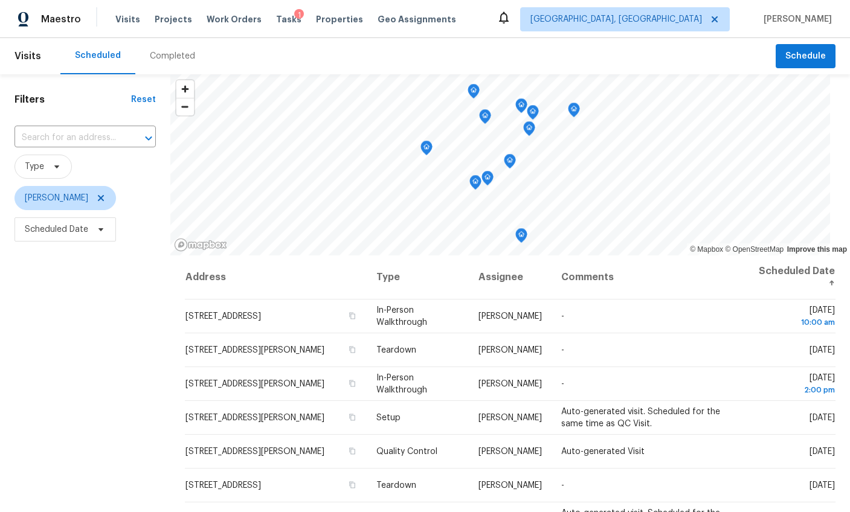
click at [166, 53] on div "Completed" at bounding box center [172, 56] width 45 height 12
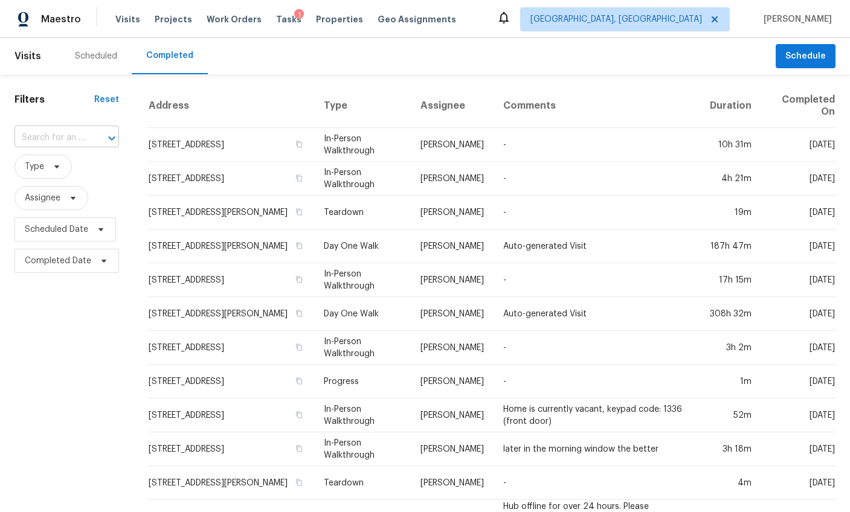
click at [80, 137] on input "text" at bounding box center [49, 138] width 71 height 19
paste input "239 Maywood Dr, Moncks Corner, SC 29461"
type input "239 Maywood Dr, Moncks Corner, SC 29461"
click at [70, 159] on li "239 Maywood Dr, Moncks Corner, SC 29461" at bounding box center [65, 165] width 103 height 20
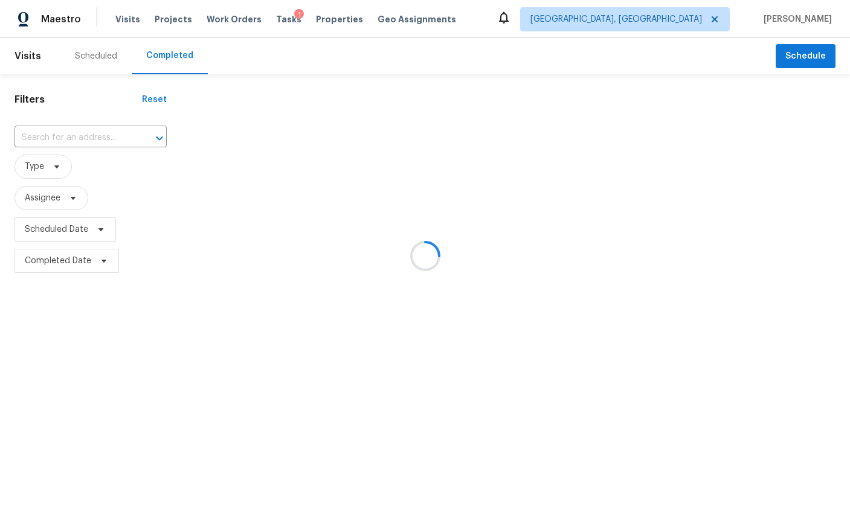
type input "239 Maywood Dr, Moncks Corner, SC 29461"
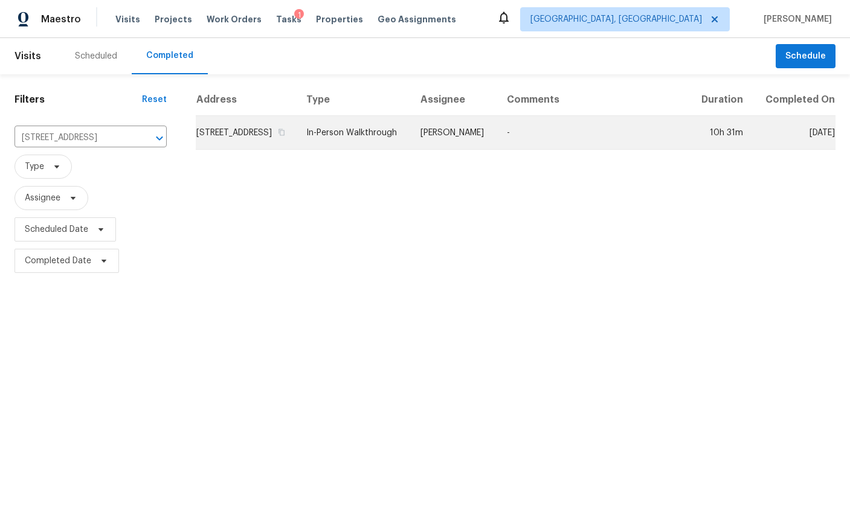
click at [243, 142] on td "239 Maywood Dr, Moncks Corner, SC 29461" at bounding box center [246, 133] width 101 height 34
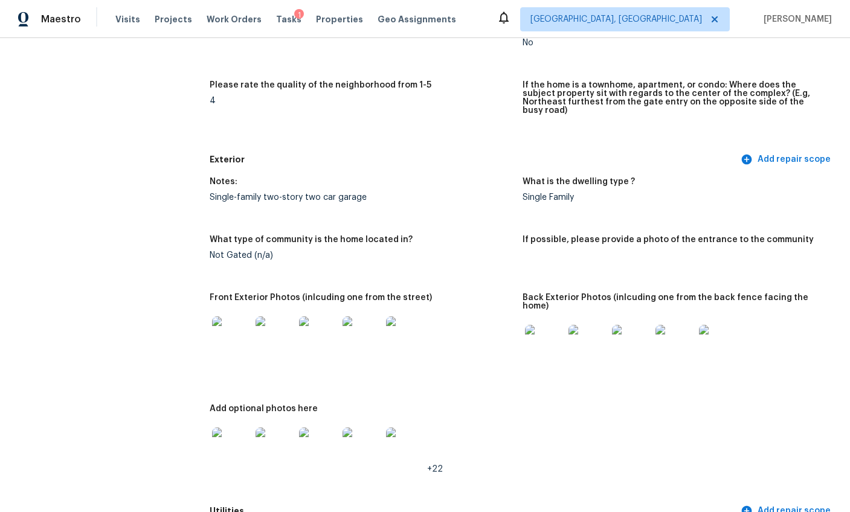
scroll to position [422, 0]
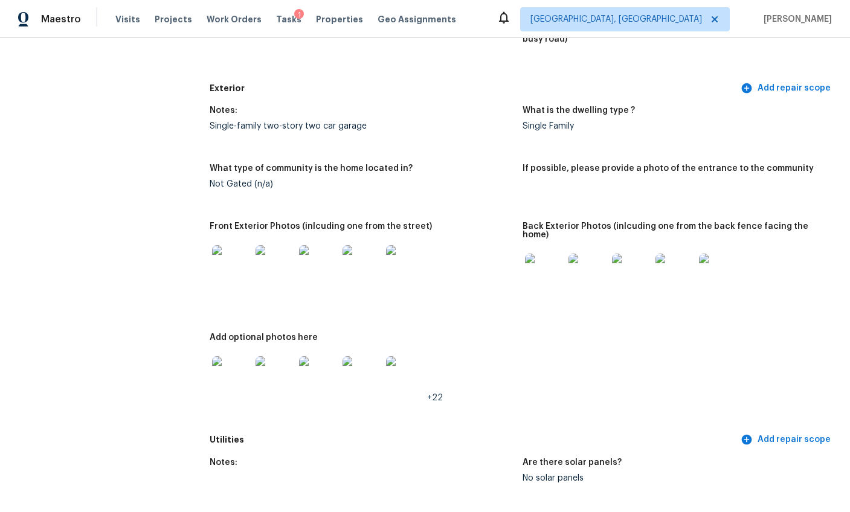
click at [236, 248] on img at bounding box center [231, 264] width 39 height 39
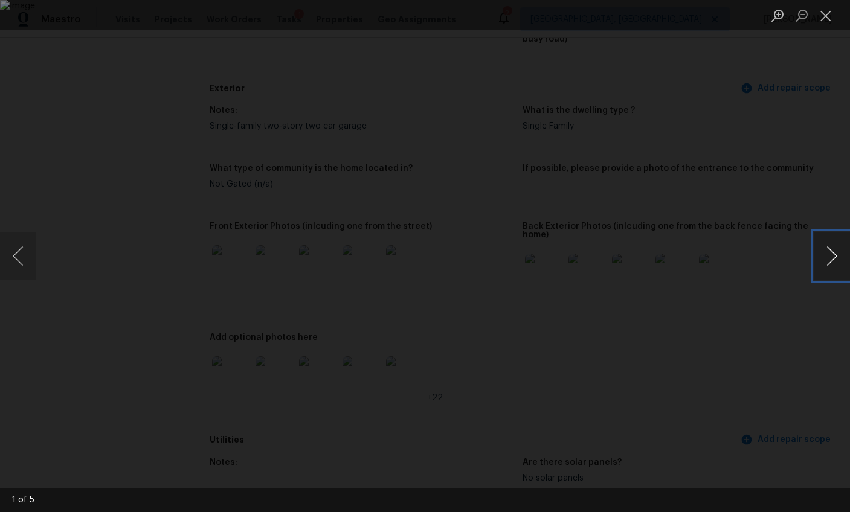
click at [832, 254] on button "Next image" at bounding box center [832, 256] width 36 height 48
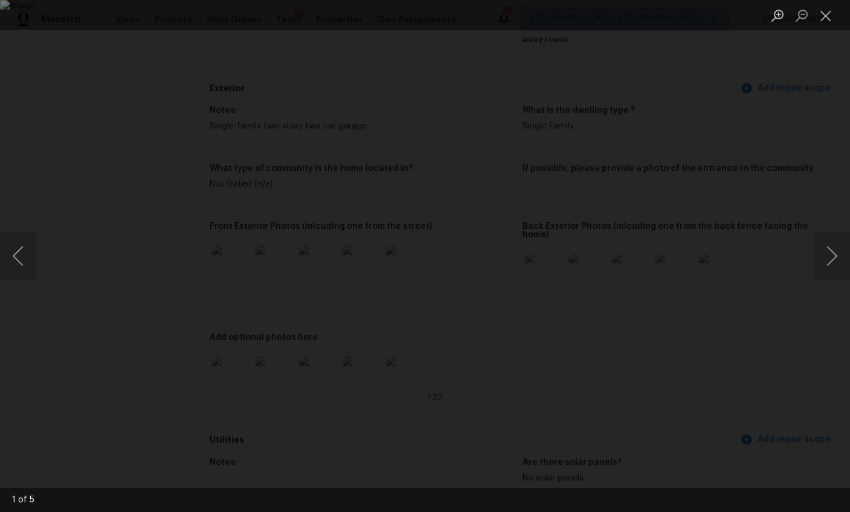
click at [800, 315] on div "Lightbox" at bounding box center [425, 256] width 850 height 512
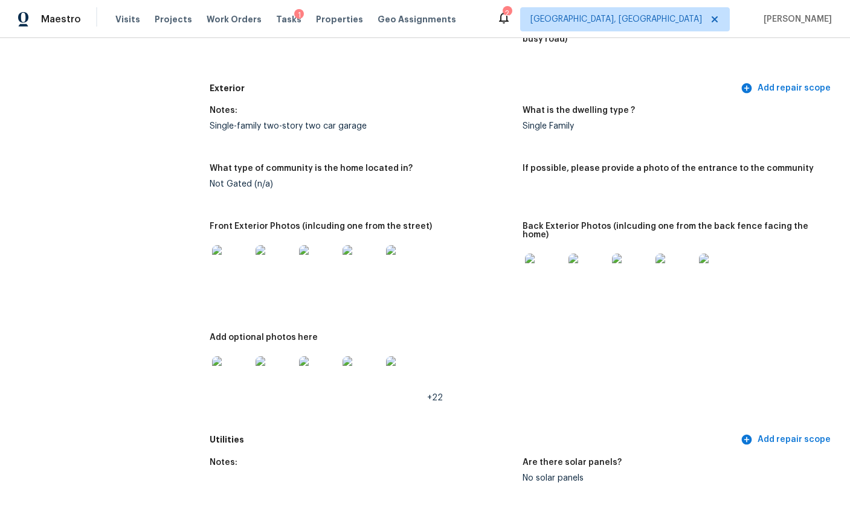
click at [556, 254] on img at bounding box center [544, 273] width 39 height 39
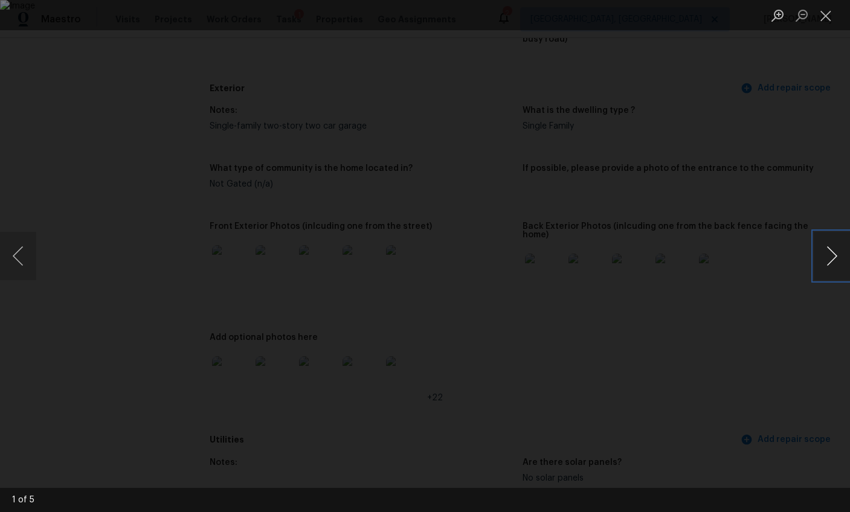
click at [828, 248] on button "Next image" at bounding box center [832, 256] width 36 height 48
click at [799, 294] on div "Lightbox" at bounding box center [425, 256] width 850 height 512
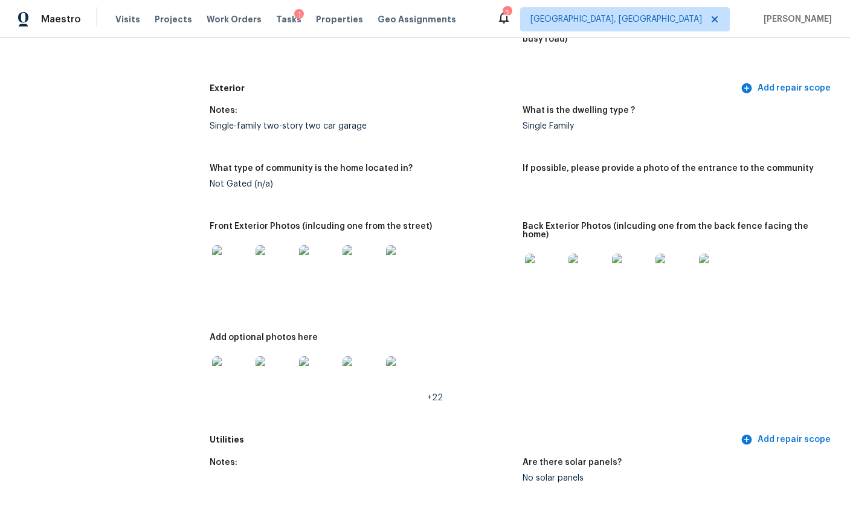
click at [240, 356] on img at bounding box center [231, 375] width 39 height 39
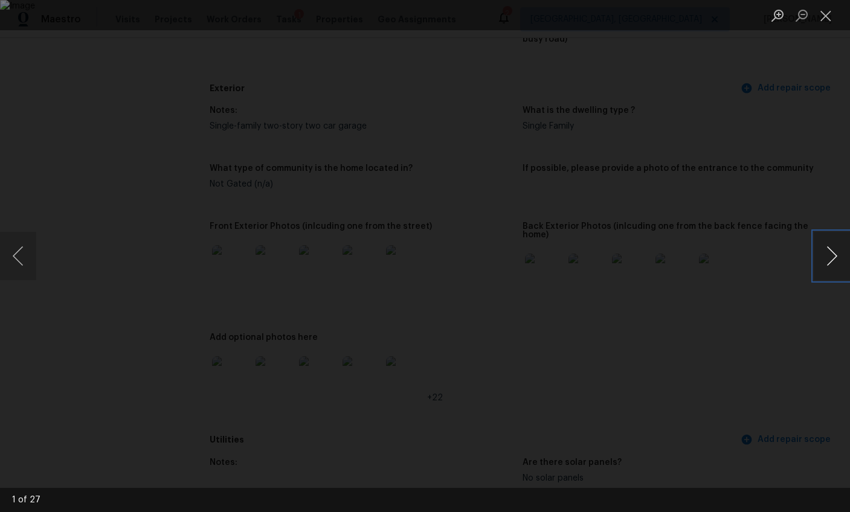
click at [830, 258] on button "Next image" at bounding box center [832, 256] width 36 height 48
click at [817, 251] on button "Next image" at bounding box center [832, 256] width 36 height 48
click at [817, 252] on button "Next image" at bounding box center [832, 256] width 36 height 48
click at [819, 252] on button "Next image" at bounding box center [832, 256] width 36 height 48
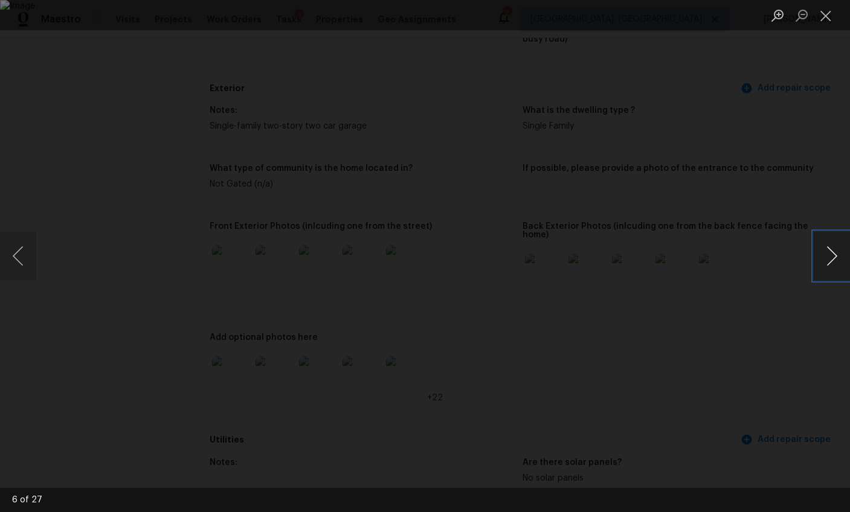
click at [819, 252] on button "Next image" at bounding box center [832, 256] width 36 height 48
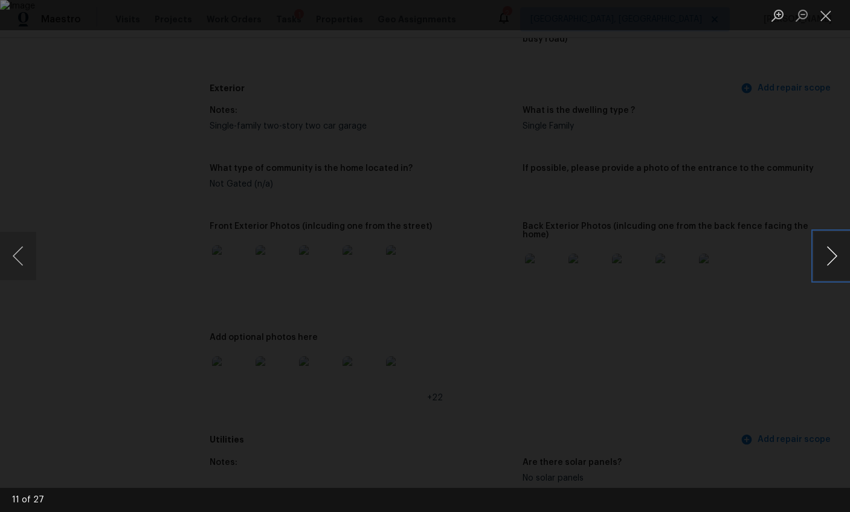
click at [819, 252] on button "Next image" at bounding box center [832, 256] width 36 height 48
click at [707, 329] on img "Lightbox" at bounding box center [425, 256] width 850 height 512
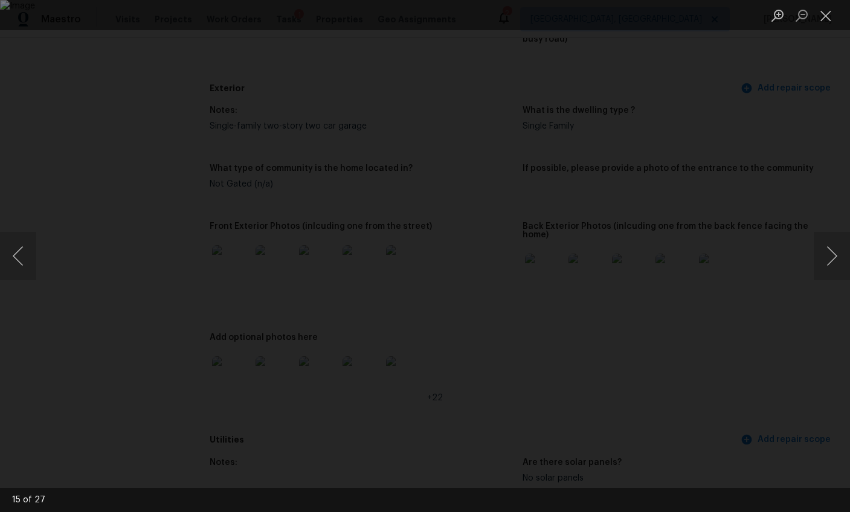
click at [744, 301] on div "Lightbox" at bounding box center [425, 256] width 850 height 512
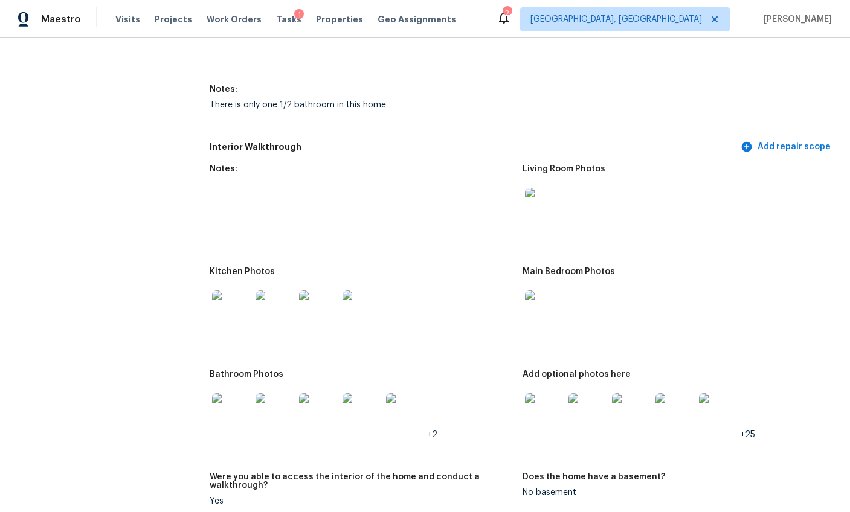
scroll to position [1429, 0]
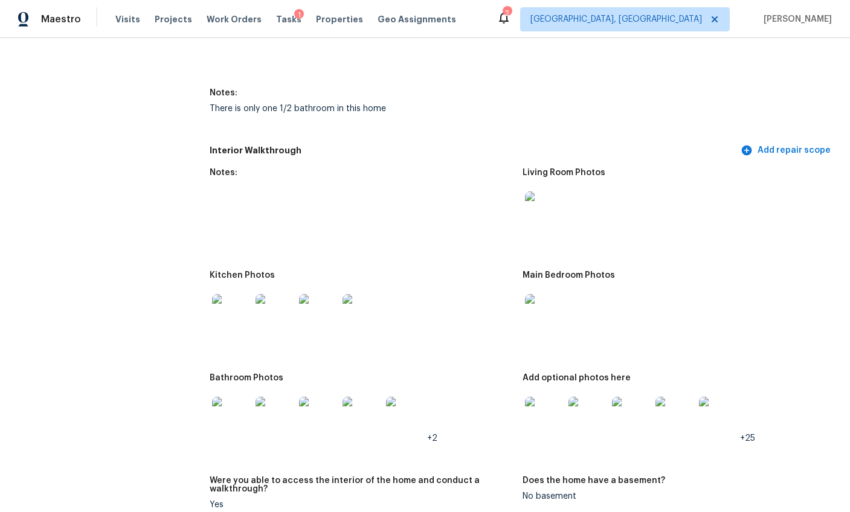
click at [238, 294] on img at bounding box center [231, 313] width 39 height 39
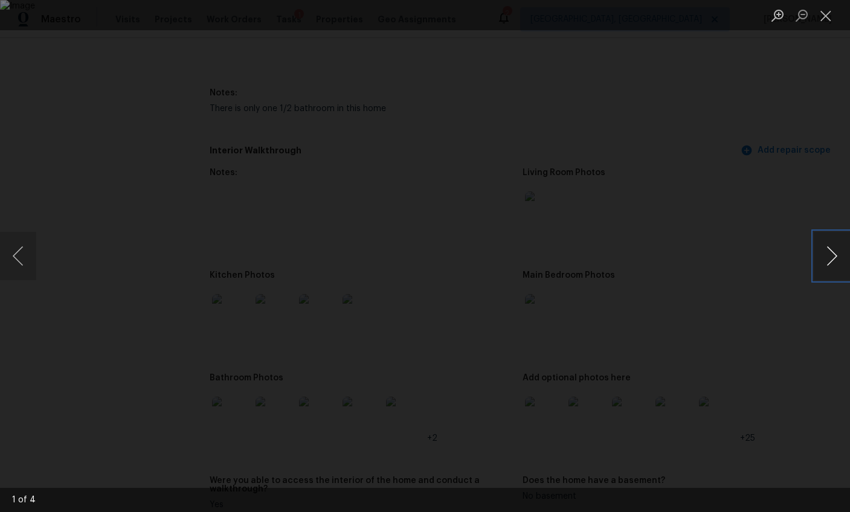
click at [829, 254] on button "Next image" at bounding box center [832, 256] width 36 height 48
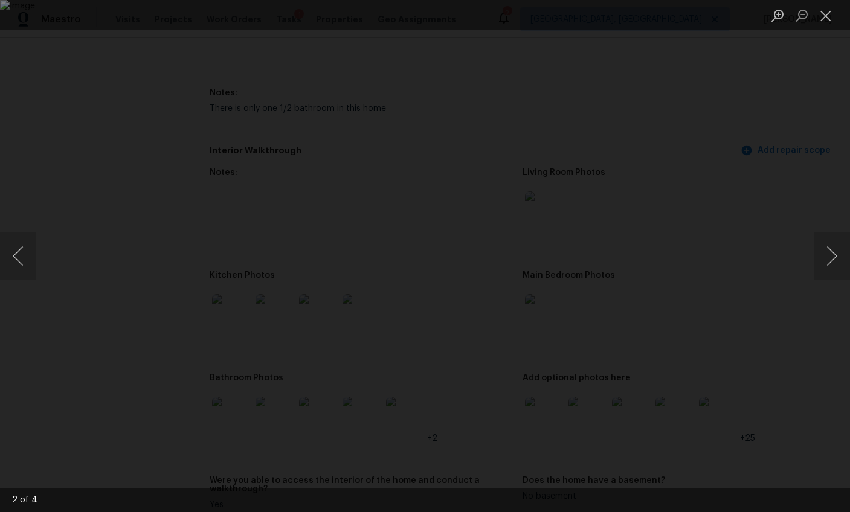
click at [780, 295] on div "Lightbox" at bounding box center [425, 256] width 850 height 512
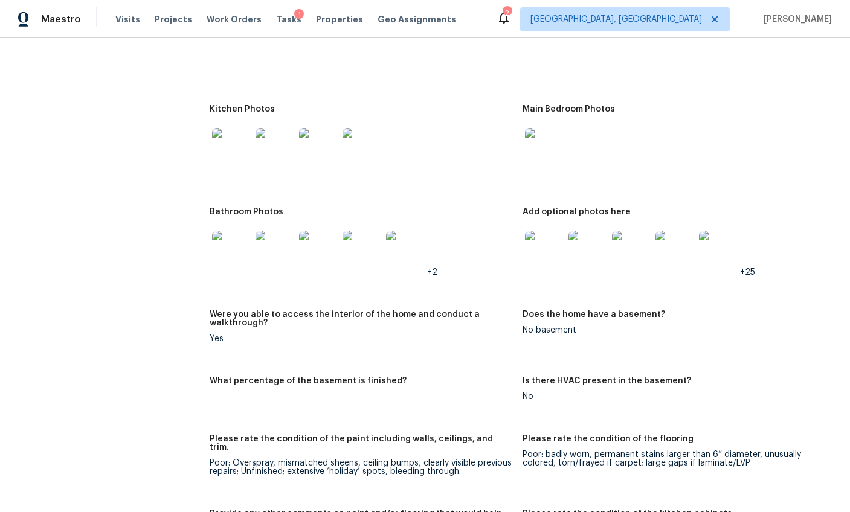
scroll to position [1635, 0]
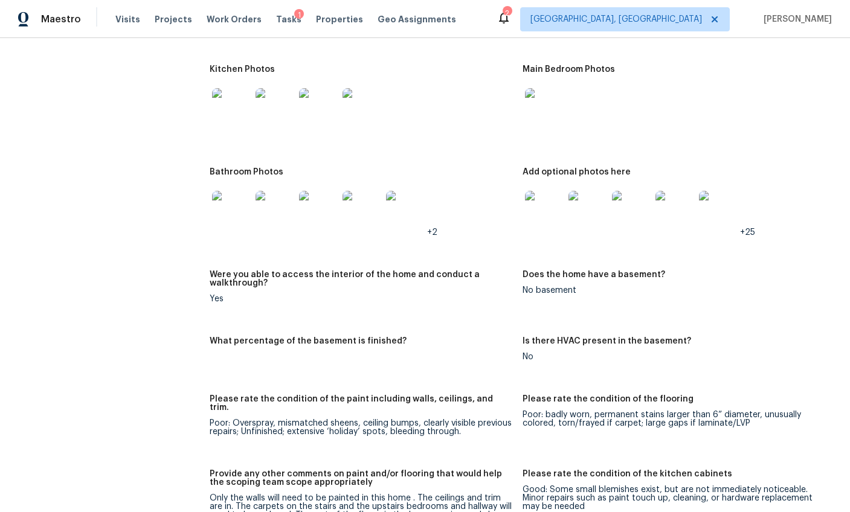
click at [234, 195] on img at bounding box center [231, 210] width 39 height 39
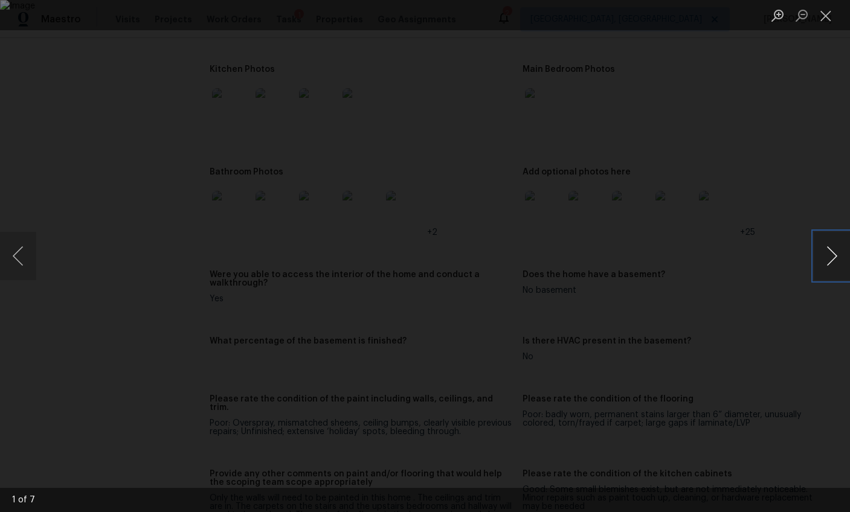
click at [828, 252] on button "Next image" at bounding box center [832, 256] width 36 height 48
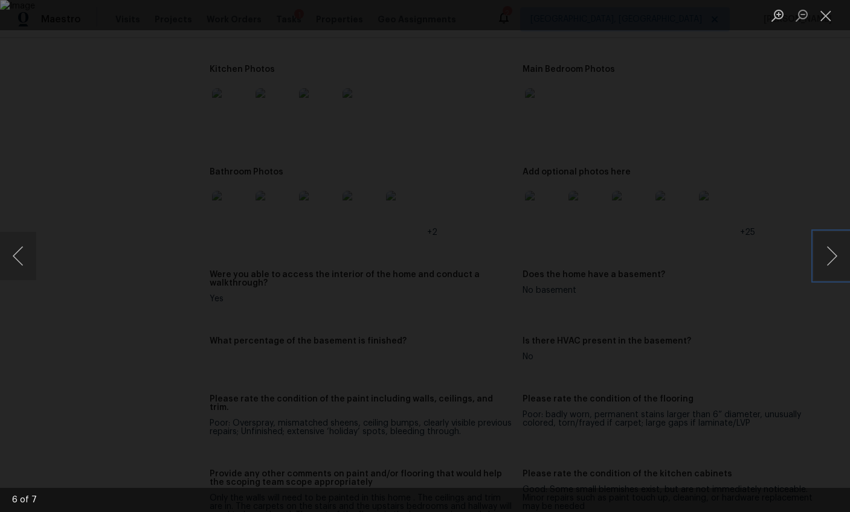
click at [722, 220] on img "Lightbox" at bounding box center [425, 256] width 850 height 512
click at [787, 167] on div "Lightbox" at bounding box center [425, 256] width 850 height 512
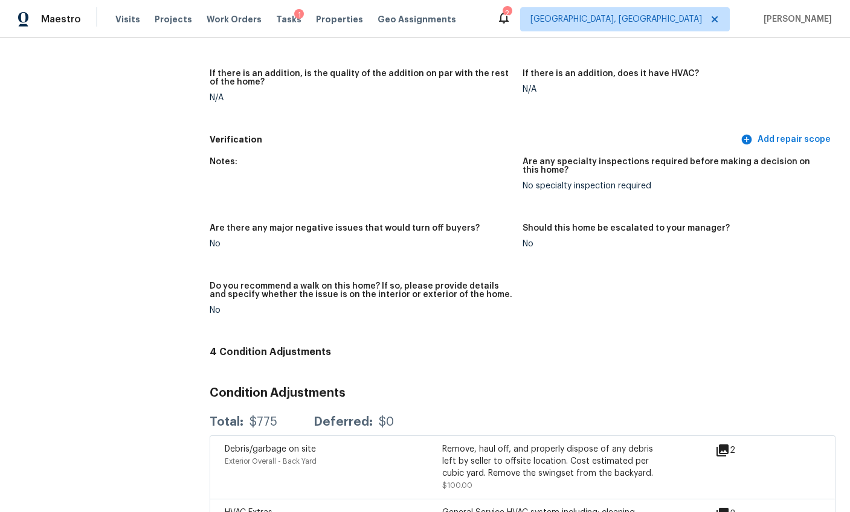
scroll to position [2772, 0]
